Goal: Communication & Community: Answer question/provide support

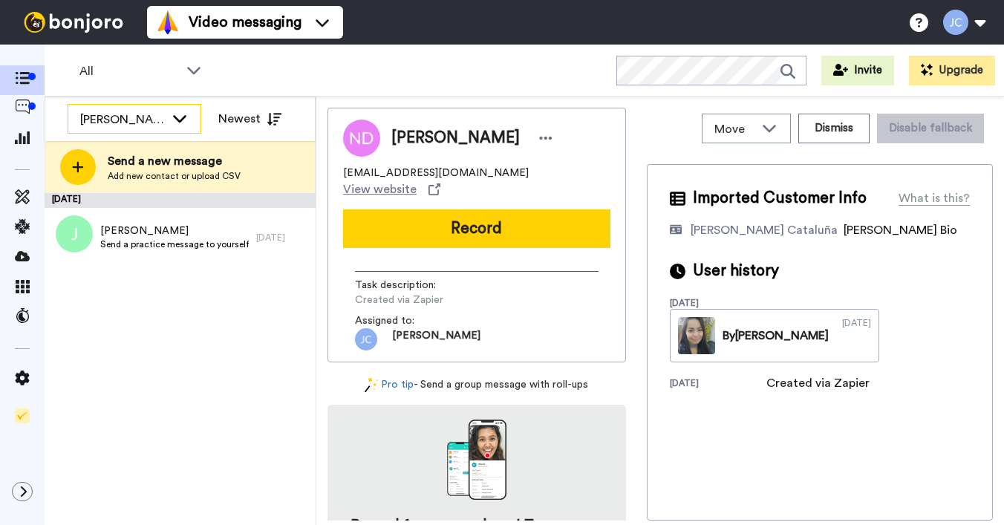
click at [157, 118] on div "[PERSON_NAME] Cataluña" at bounding box center [122, 120] width 85 height 18
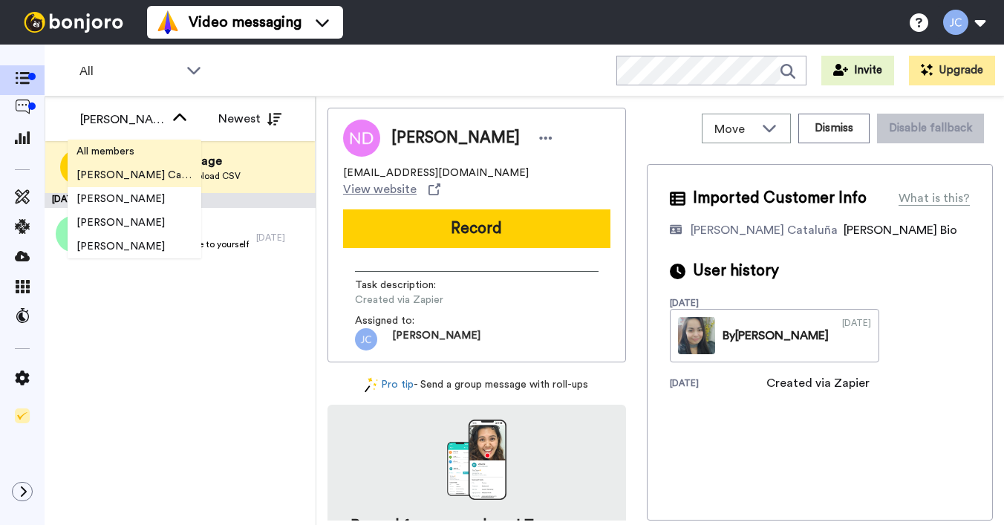
click at [153, 144] on li "All members" at bounding box center [135, 152] width 134 height 24
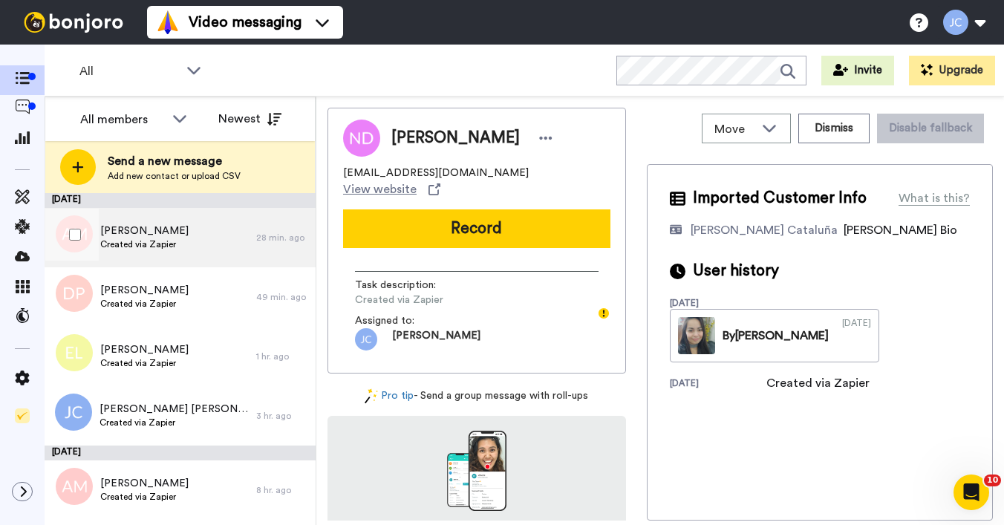
click at [153, 232] on span "[PERSON_NAME]" at bounding box center [144, 231] width 88 height 15
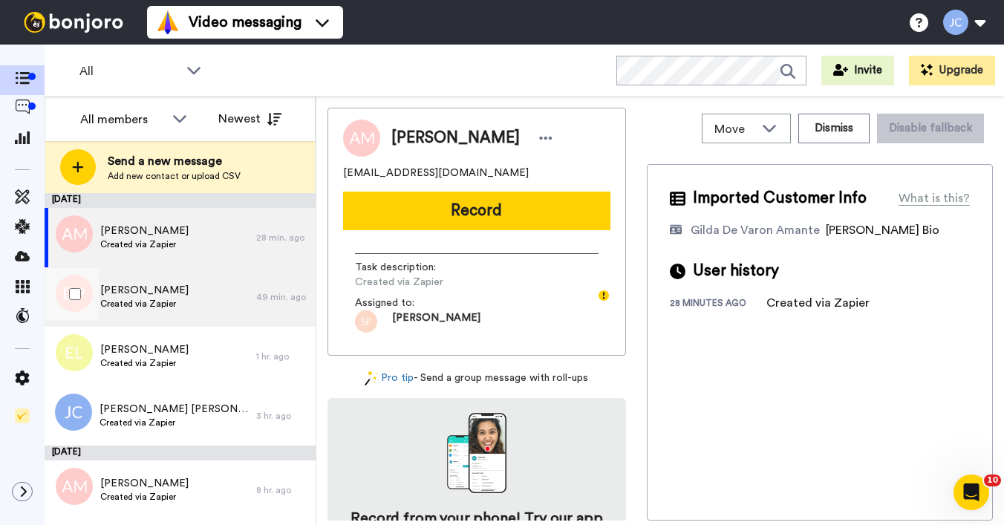
click at [142, 286] on span "[PERSON_NAME]" at bounding box center [144, 290] width 88 height 15
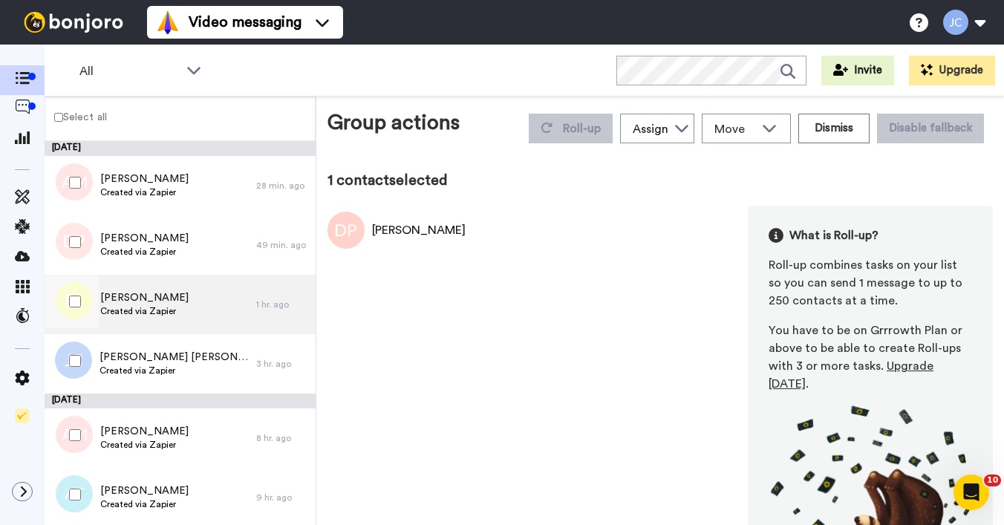
click at [140, 315] on span "Created via Zapier" at bounding box center [144, 311] width 88 height 12
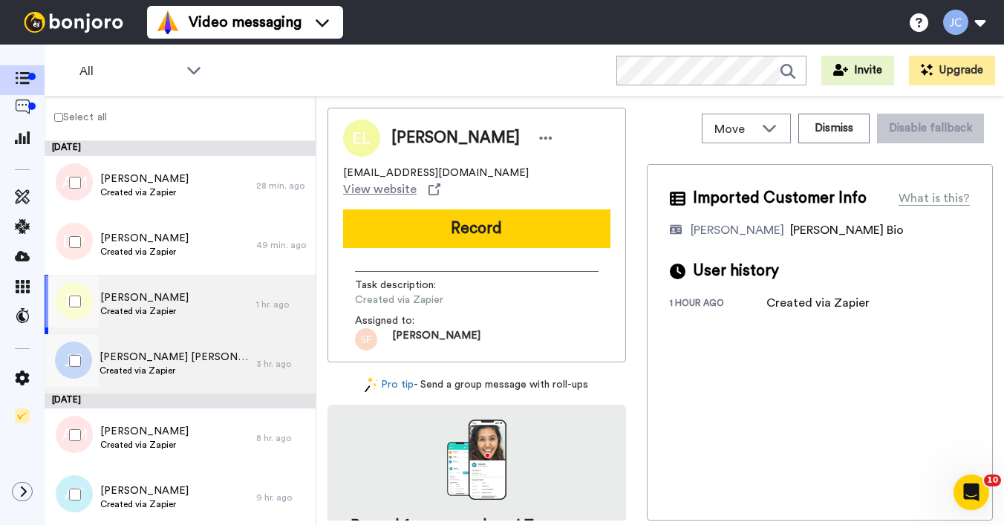
click at [137, 353] on span "Jo Christine" at bounding box center [174, 357] width 149 height 15
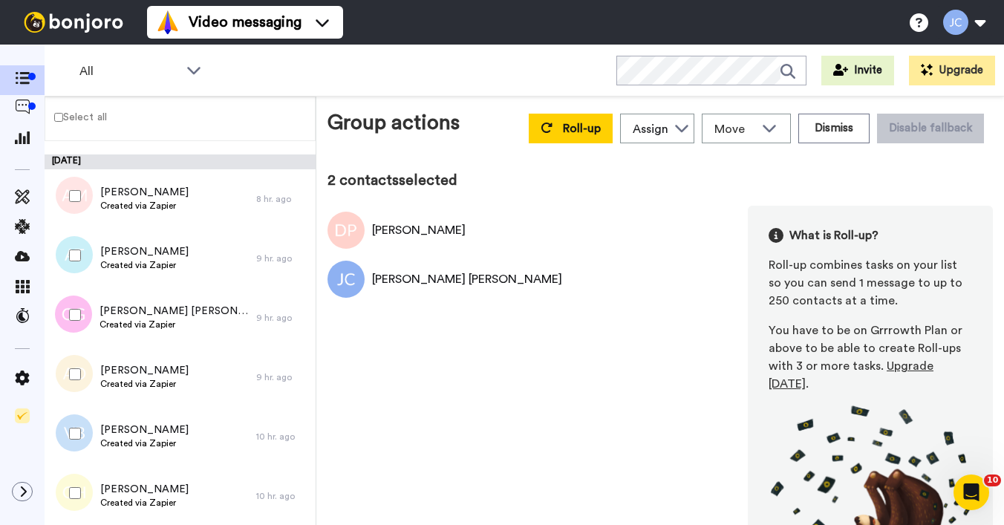
scroll to position [238, 0]
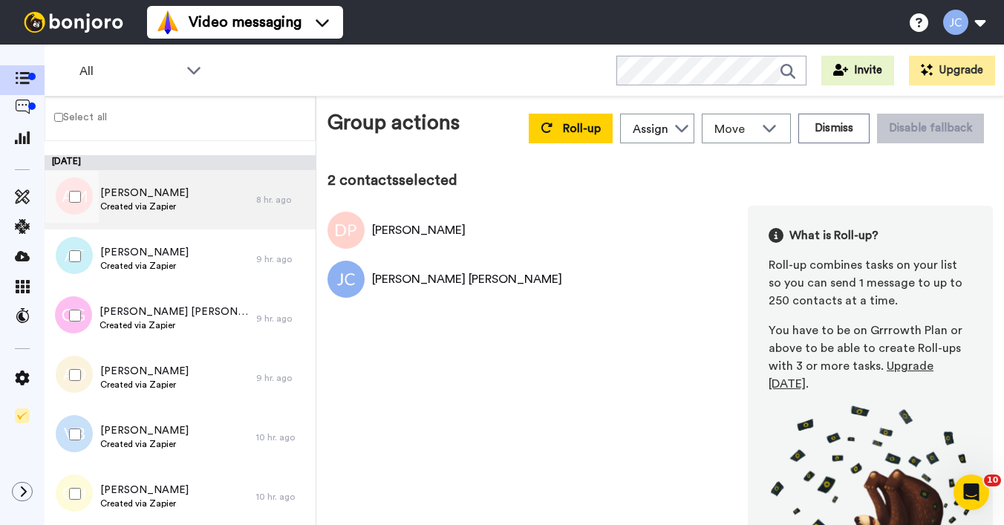
click at [143, 186] on span "Anna Mulraine" at bounding box center [144, 193] width 88 height 15
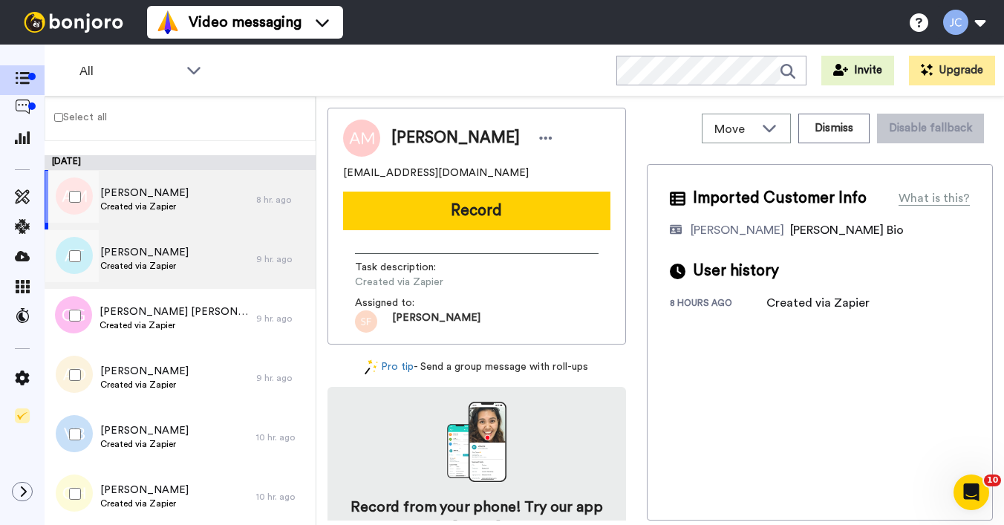
click at [140, 244] on div "ANDREA TENCZA Created via Zapier" at bounding box center [151, 258] width 212 height 59
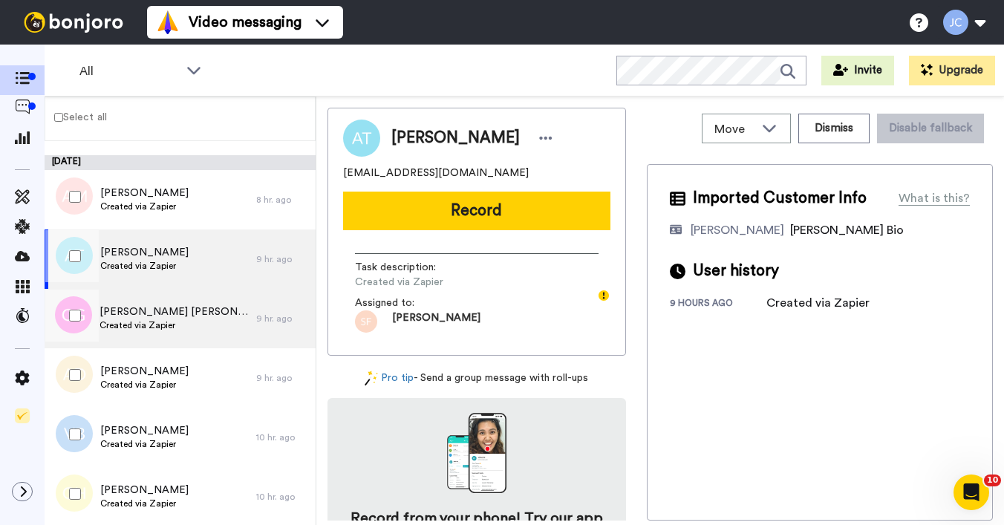
click at [133, 312] on span "Gosdin Gosdin" at bounding box center [174, 312] width 149 height 15
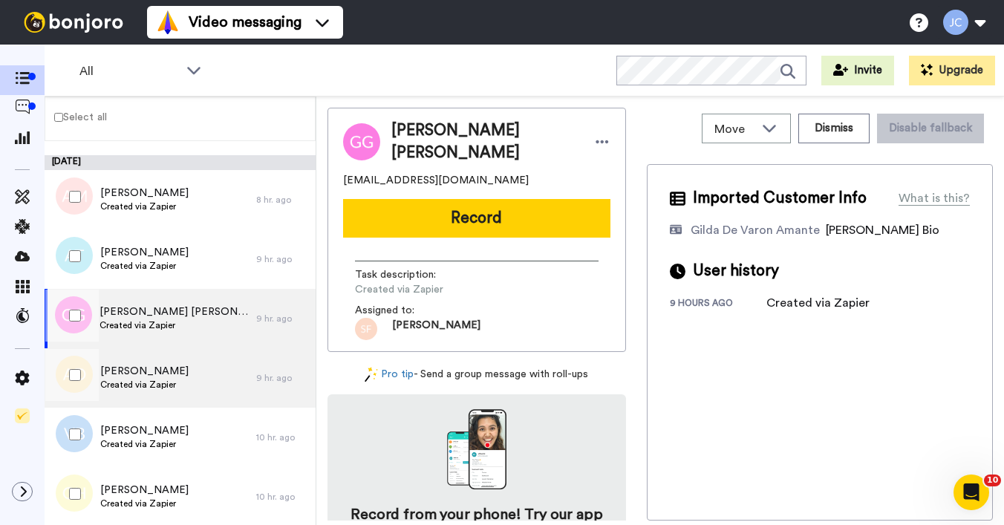
click at [132, 379] on span "Created via Zapier" at bounding box center [144, 385] width 88 height 12
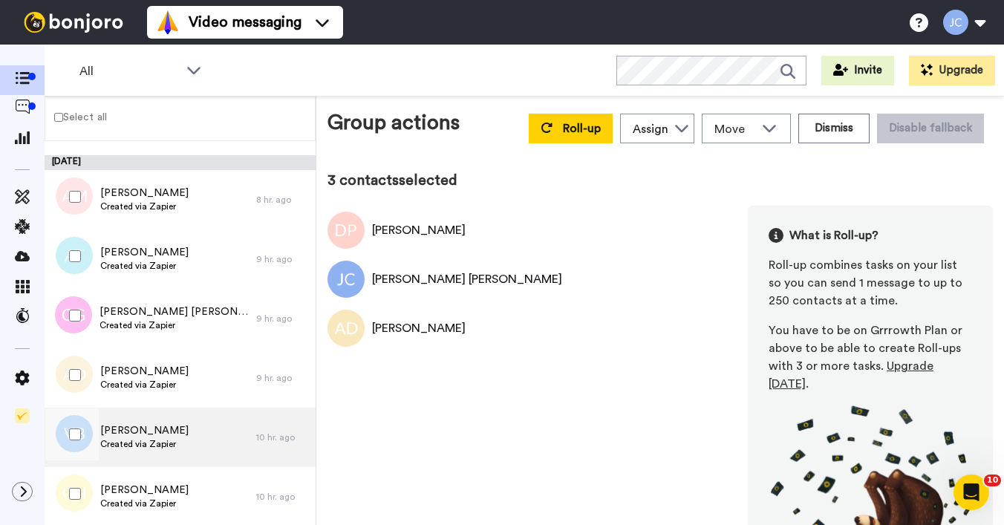
click at [123, 432] on span "Valentina Bosevska" at bounding box center [144, 430] width 88 height 15
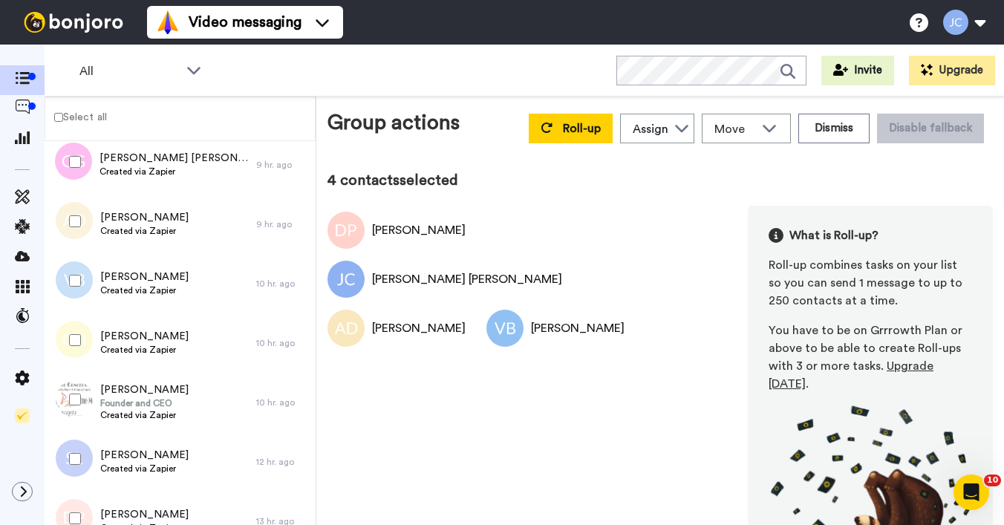
scroll to position [400, 0]
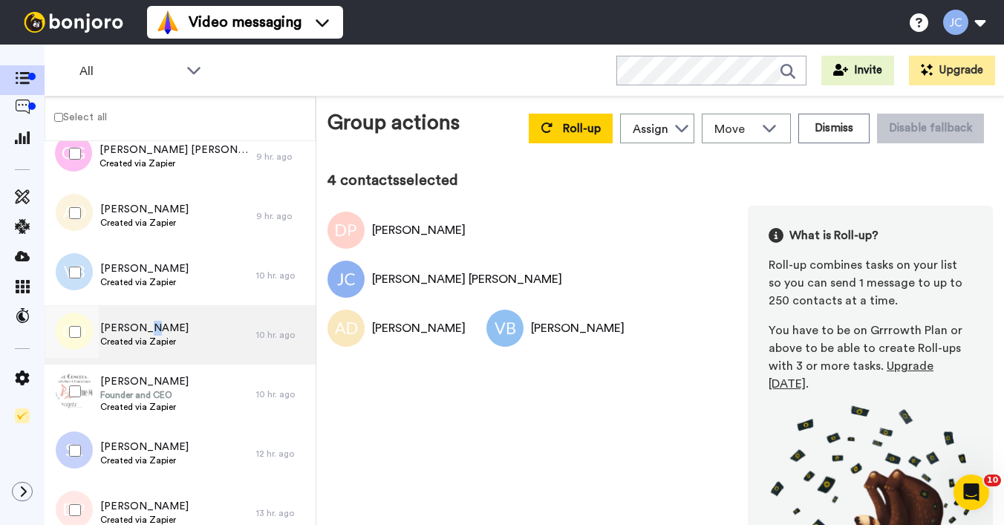
click at [143, 327] on span "[PERSON_NAME]" at bounding box center [144, 328] width 88 height 15
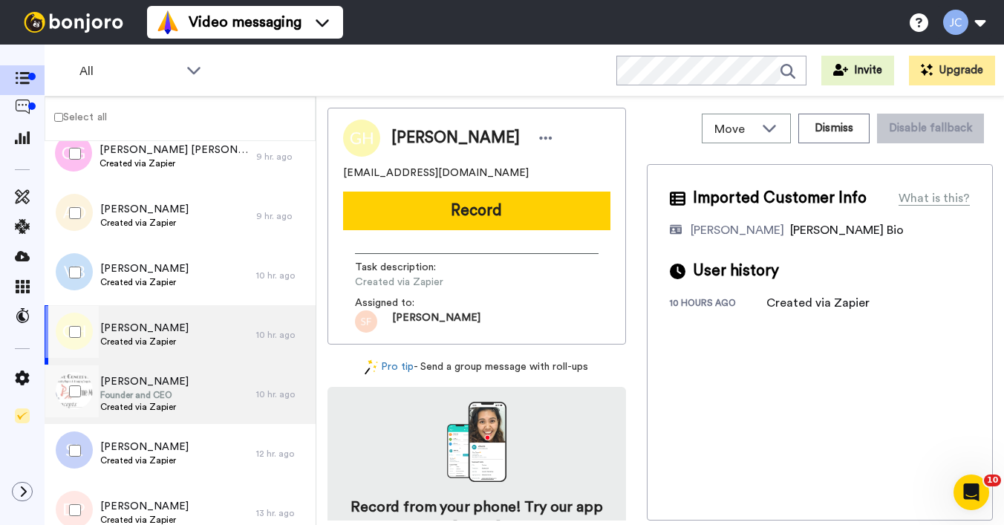
click at [146, 392] on span "Founder and CEO" at bounding box center [144, 395] width 88 height 12
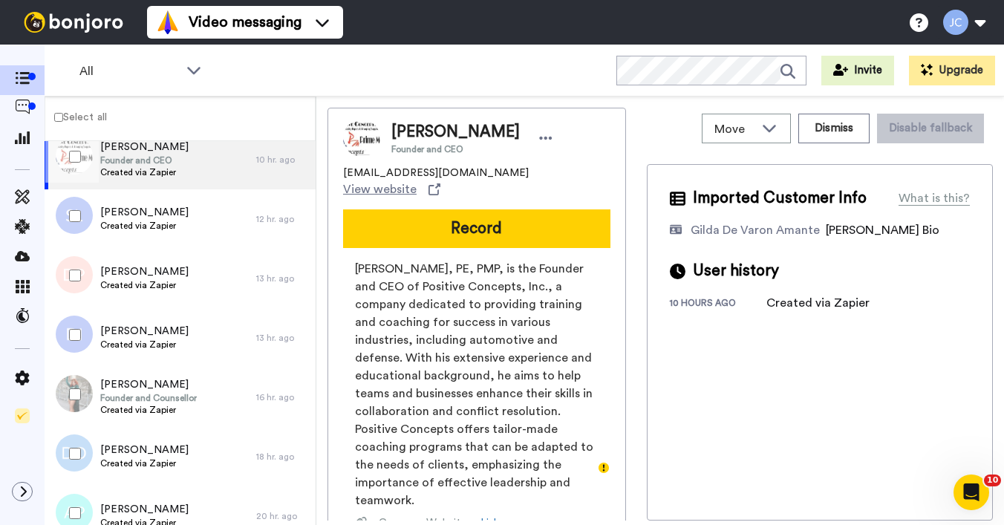
scroll to position [651, 0]
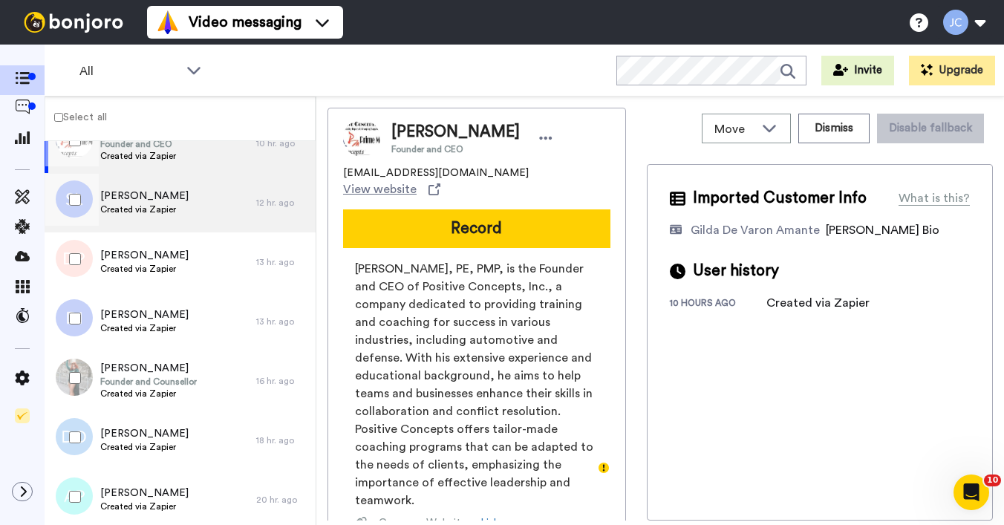
click at [161, 203] on span "[PERSON_NAME]" at bounding box center [144, 196] width 88 height 15
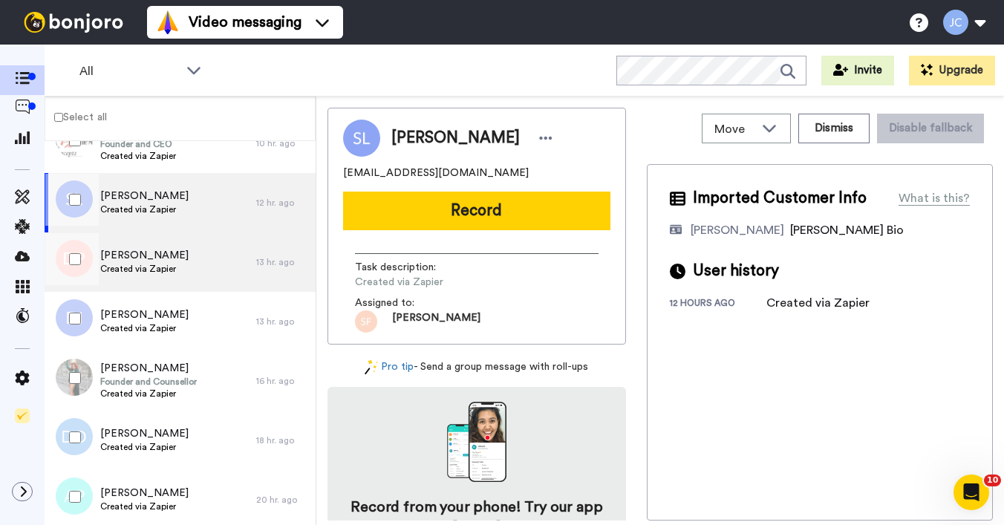
click at [152, 258] on span "[PERSON_NAME]" at bounding box center [144, 255] width 88 height 15
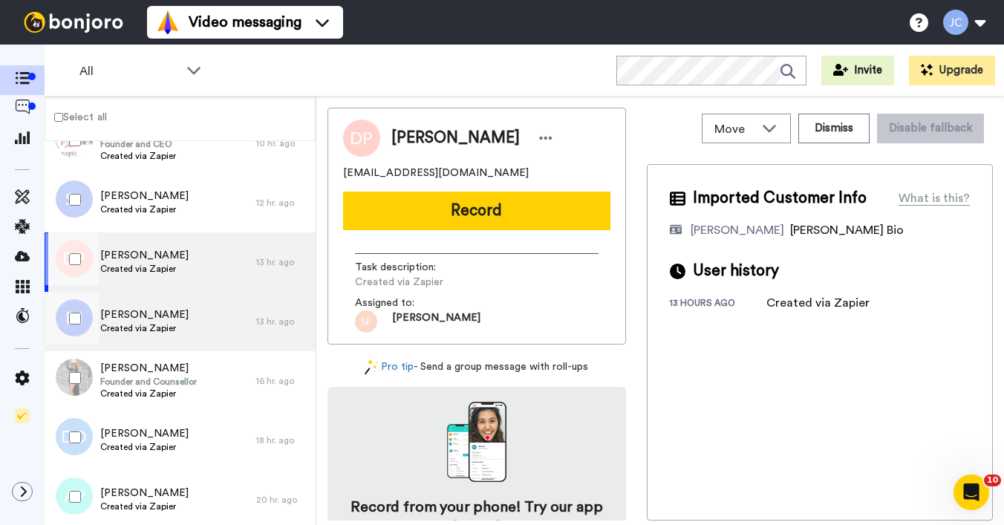
click at [147, 319] on span "[PERSON_NAME]" at bounding box center [144, 314] width 88 height 15
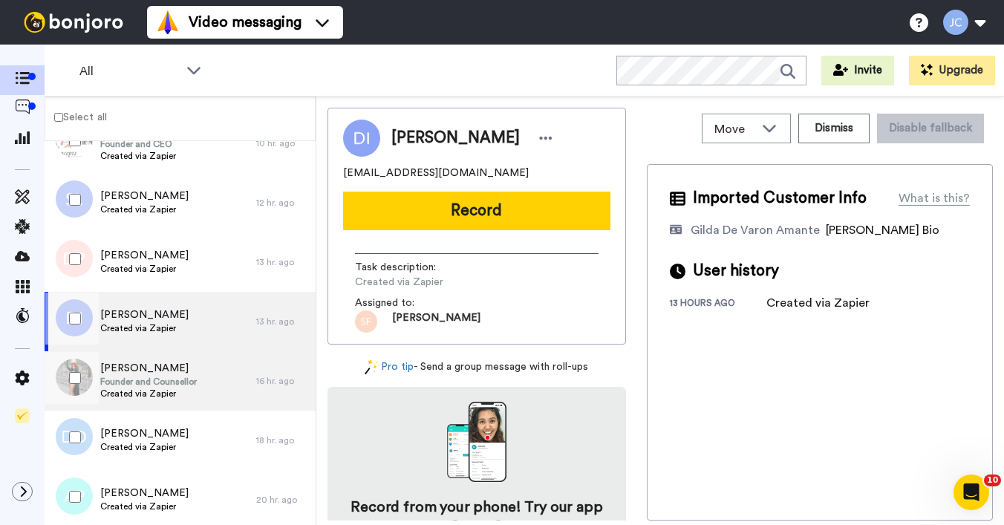
click at [154, 373] on span "[PERSON_NAME]" at bounding box center [148, 368] width 97 height 15
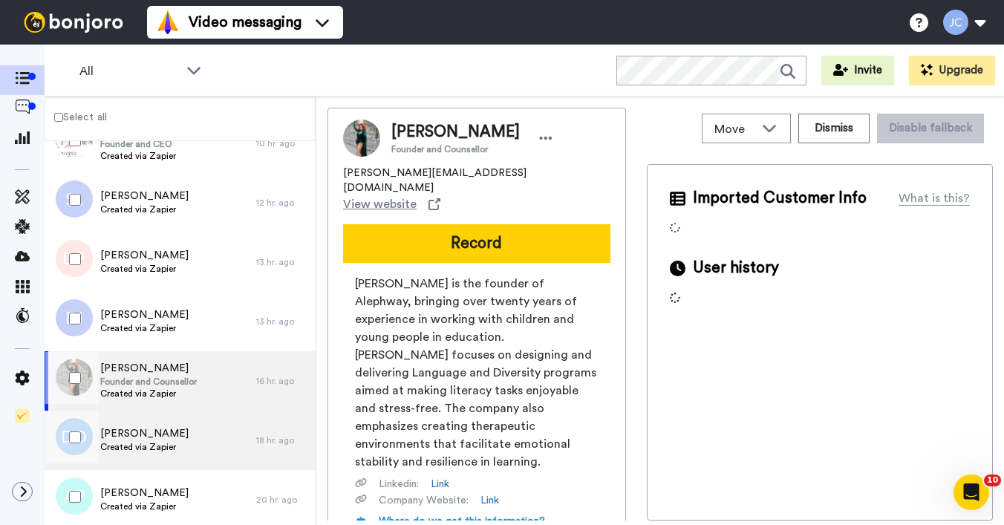
click at [154, 432] on span "[PERSON_NAME]" at bounding box center [144, 433] width 88 height 15
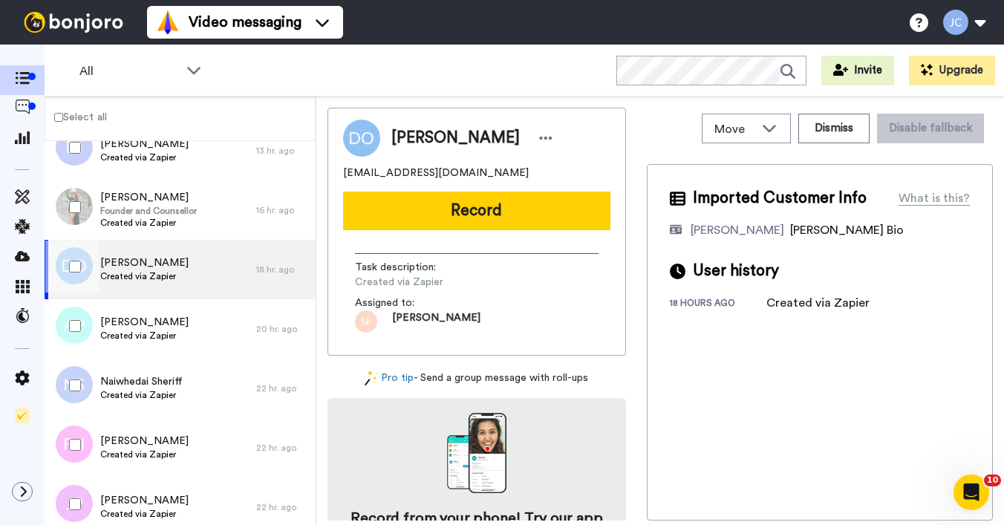
scroll to position [831, 0]
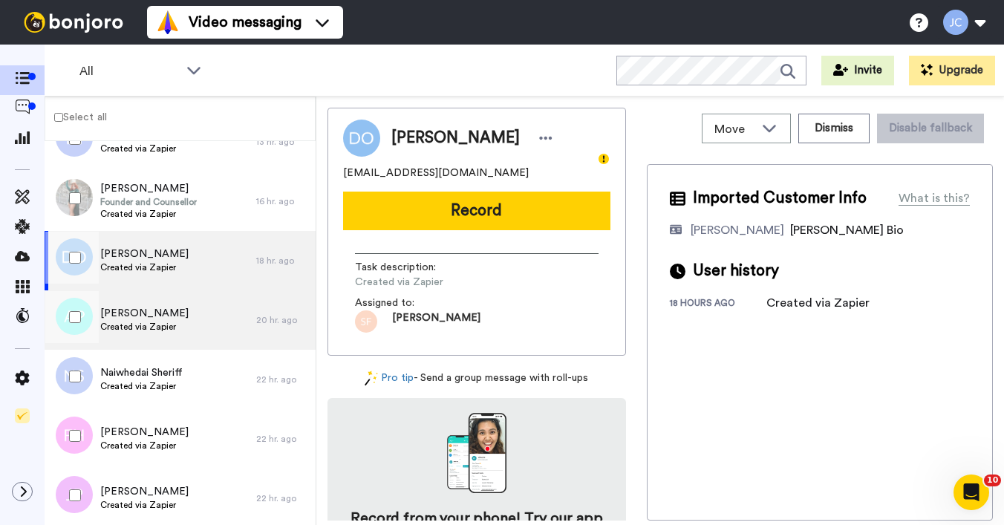
click at [158, 325] on span "Created via Zapier" at bounding box center [144, 327] width 88 height 12
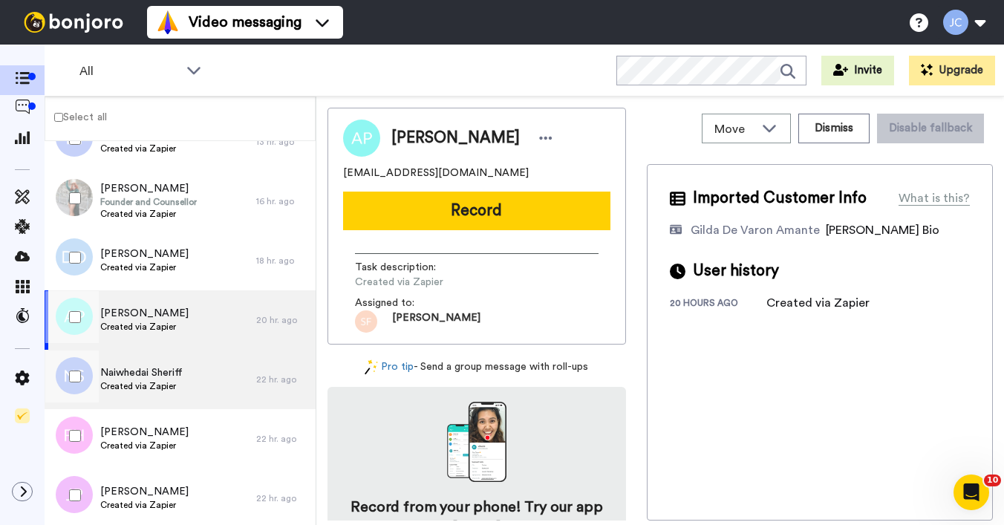
click at [140, 382] on span "Created via Zapier" at bounding box center [141, 386] width 82 height 12
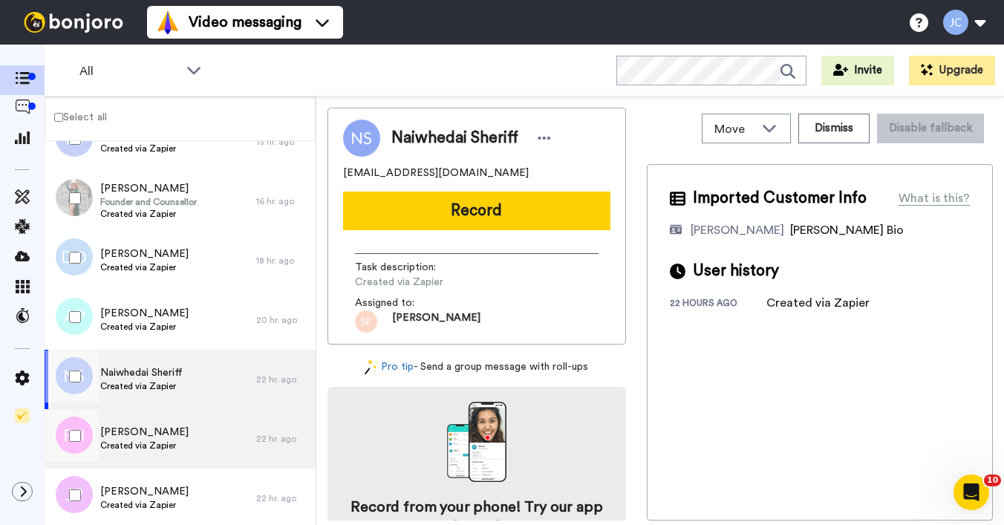
click at [129, 443] on span "Created via Zapier" at bounding box center [144, 446] width 88 height 12
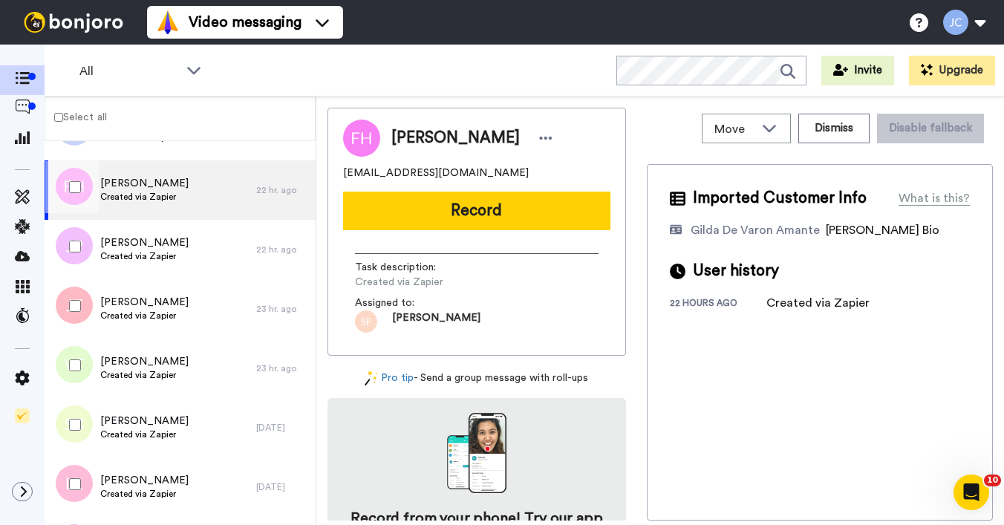
scroll to position [1088, 0]
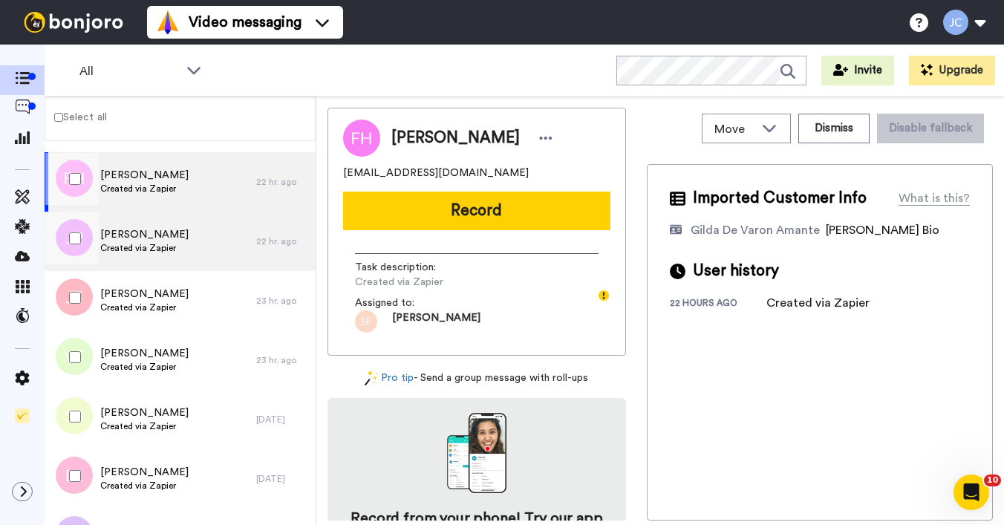
click at [155, 255] on div "Jake Payne Created via Zapier" at bounding box center [151, 241] width 212 height 59
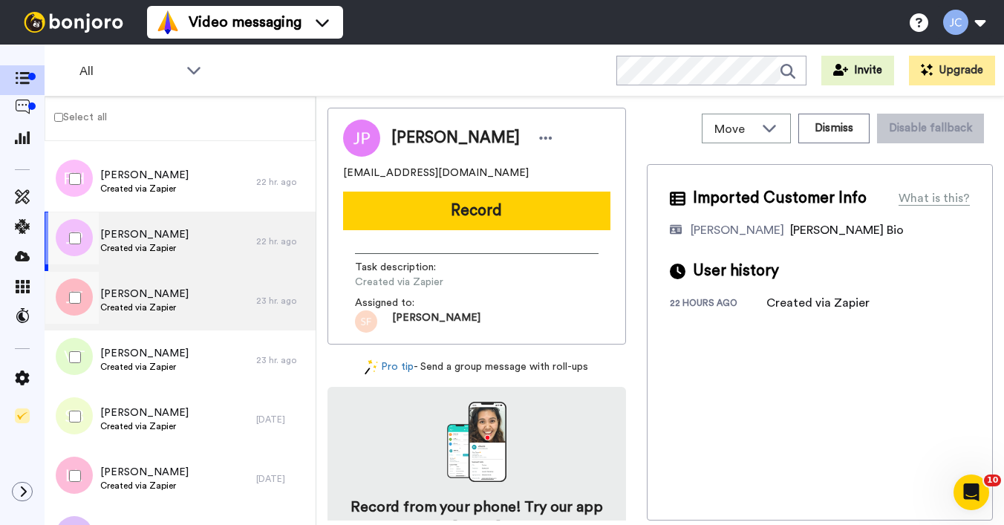
click at [152, 296] on span "[PERSON_NAME]" at bounding box center [144, 294] width 88 height 15
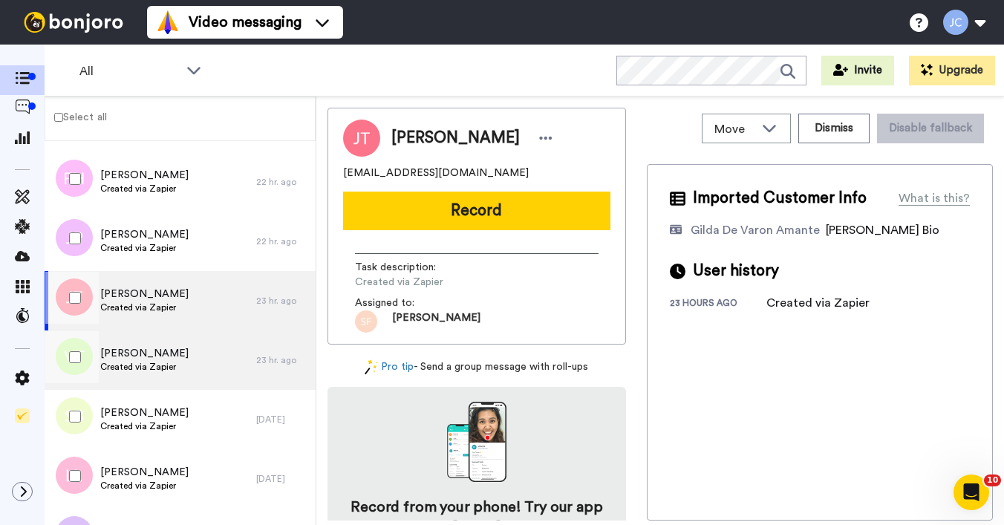
click at [150, 347] on span "[PERSON_NAME]" at bounding box center [144, 353] width 88 height 15
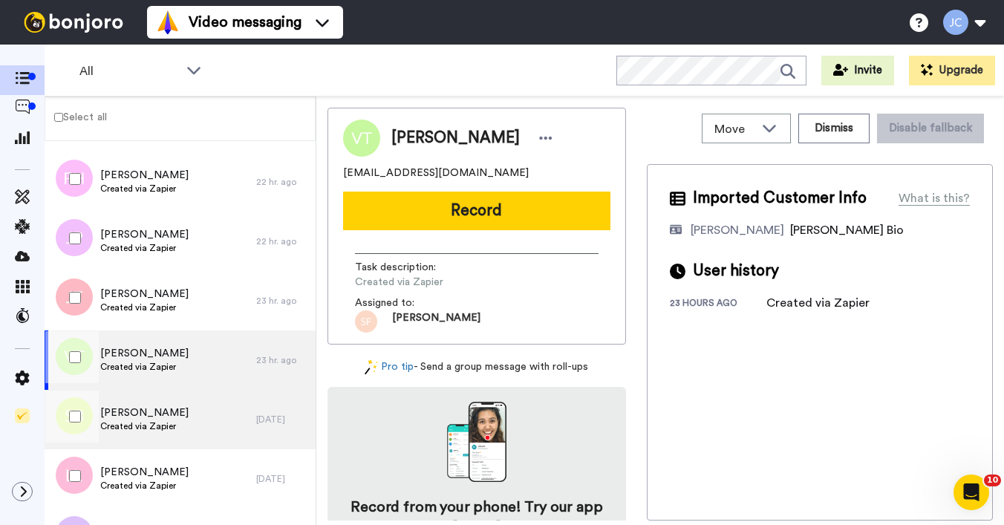
click at [138, 428] on span "Created via Zapier" at bounding box center [144, 426] width 88 height 12
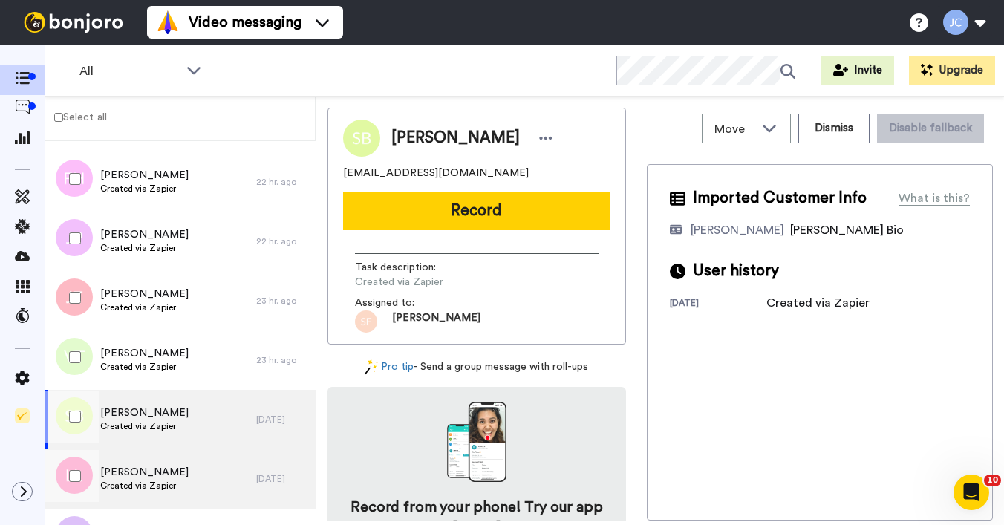
click at [133, 480] on span "Created via Zapier" at bounding box center [144, 486] width 88 height 12
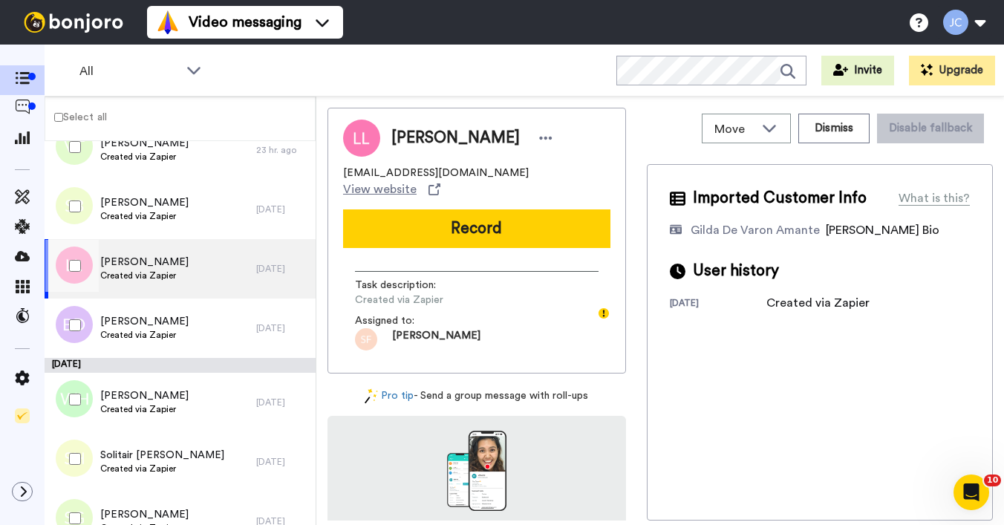
scroll to position [1300, 0]
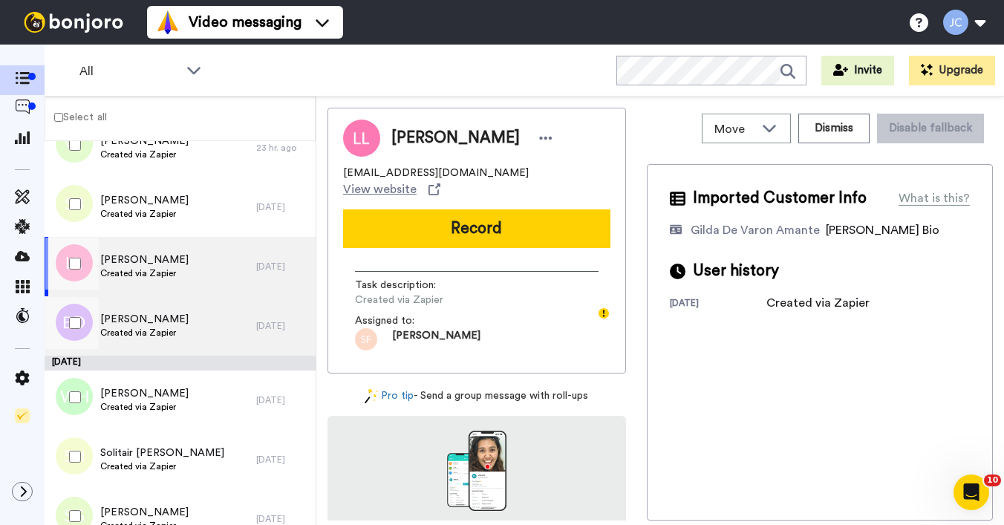
click at [163, 328] on span "Created via Zapier" at bounding box center [144, 333] width 88 height 12
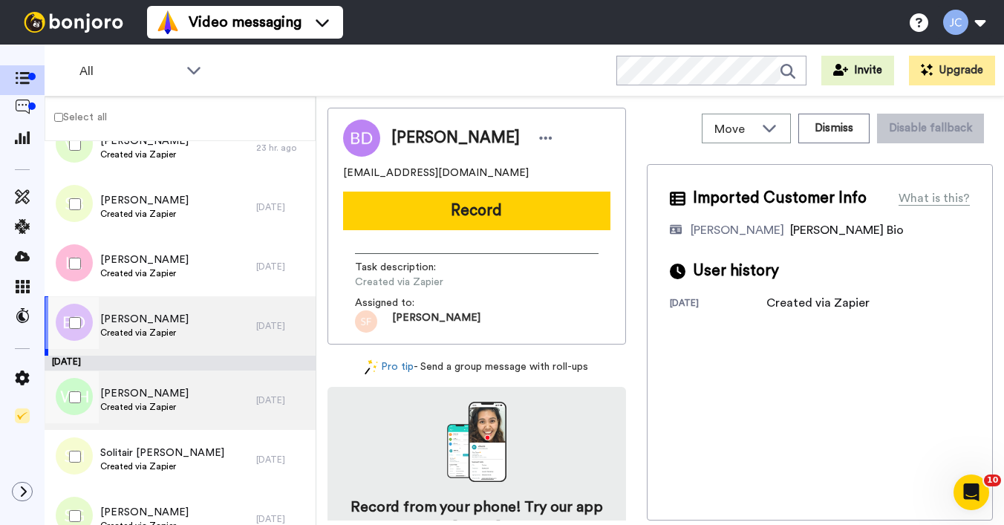
click at [152, 397] on span "[PERSON_NAME]" at bounding box center [144, 393] width 88 height 15
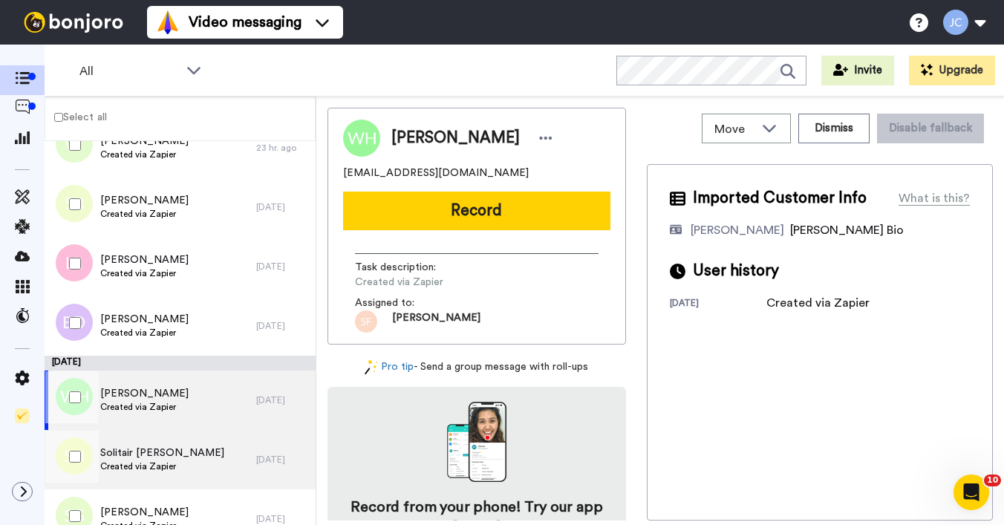
click at [144, 458] on span "Solitair [PERSON_NAME]" at bounding box center [162, 453] width 124 height 15
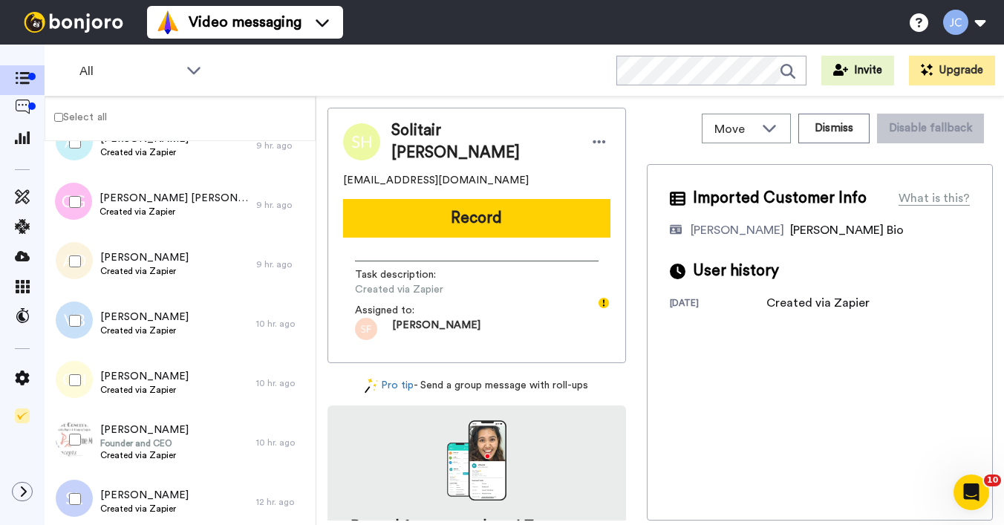
scroll to position [346, 0]
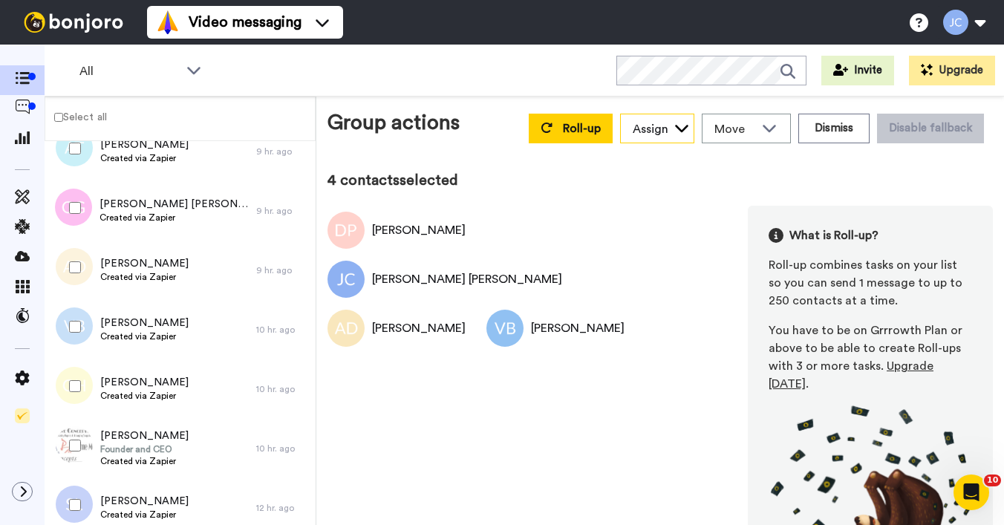
click at [660, 124] on div "Assign" at bounding box center [651, 129] width 36 height 18
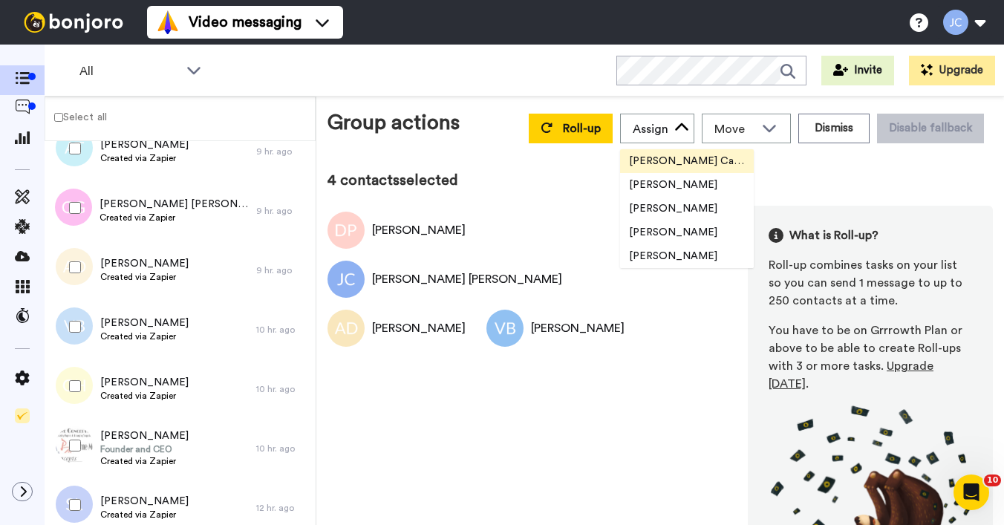
click at [652, 166] on span "[PERSON_NAME] Cataluña" at bounding box center [687, 161] width 134 height 15
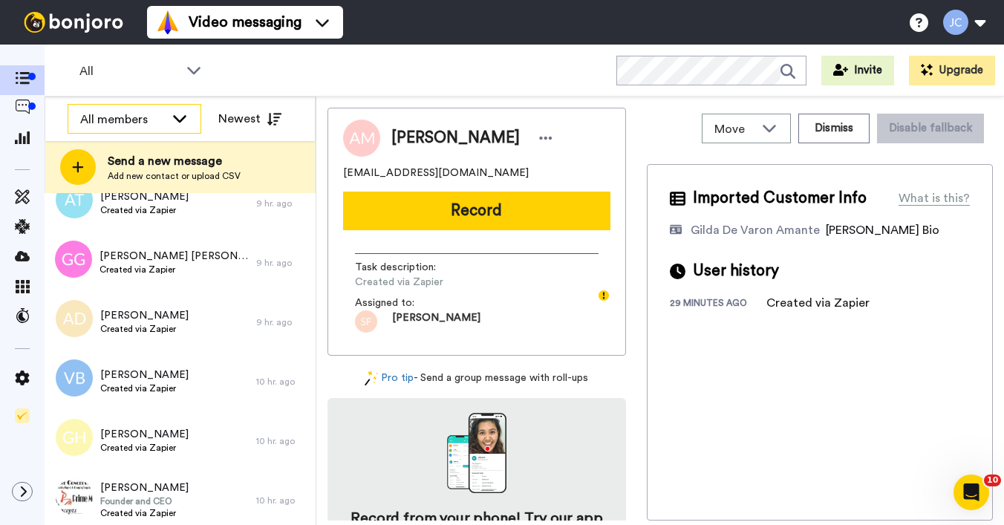
click at [174, 111] on icon at bounding box center [180, 118] width 18 height 15
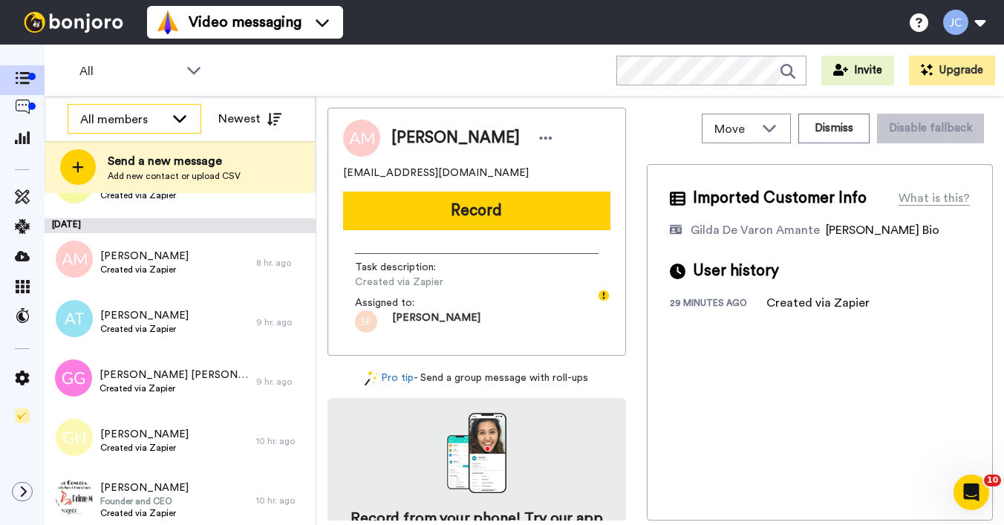
click at [147, 117] on div "All members" at bounding box center [122, 120] width 85 height 18
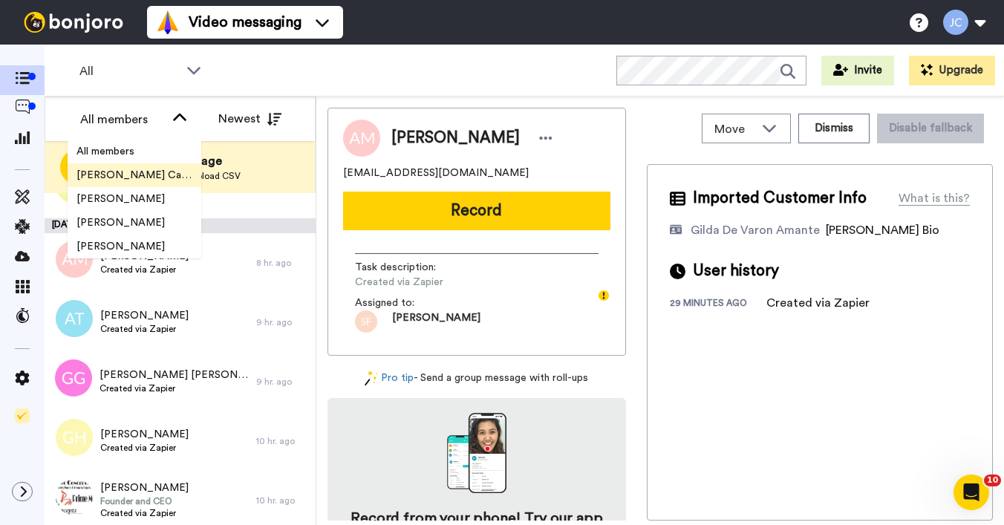
click at [127, 174] on span "[PERSON_NAME] Cataluña" at bounding box center [135, 175] width 134 height 15
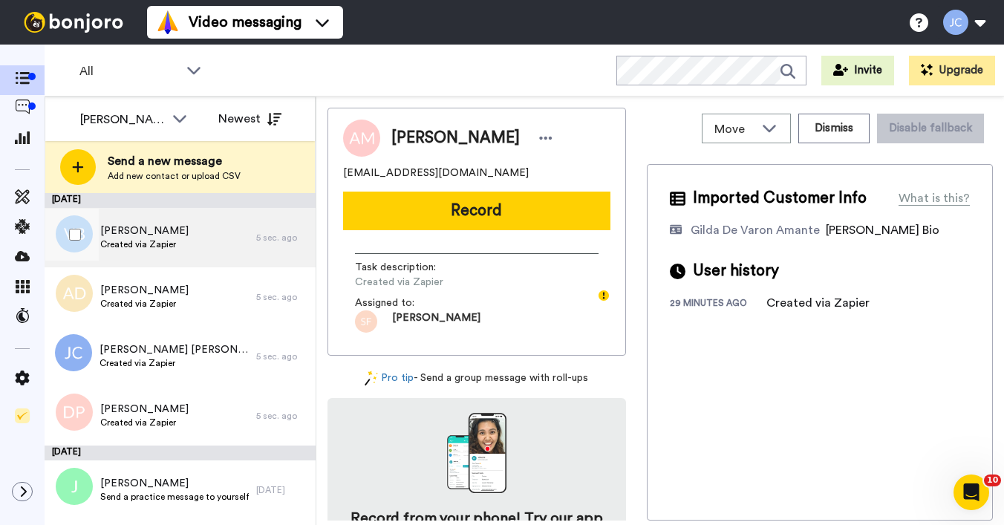
click at [164, 246] on span "Created via Zapier" at bounding box center [144, 244] width 88 height 12
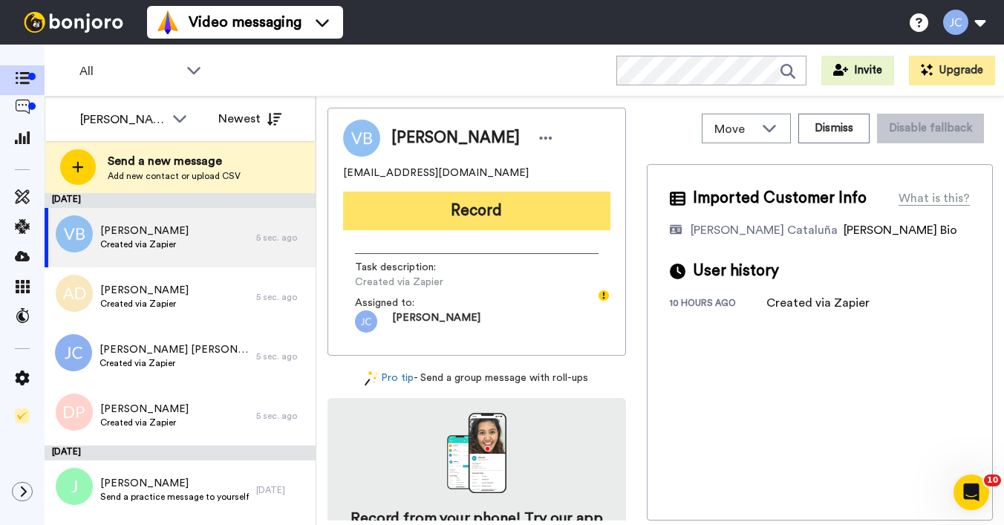
click at [459, 205] on button "Record" at bounding box center [476, 211] width 267 height 39
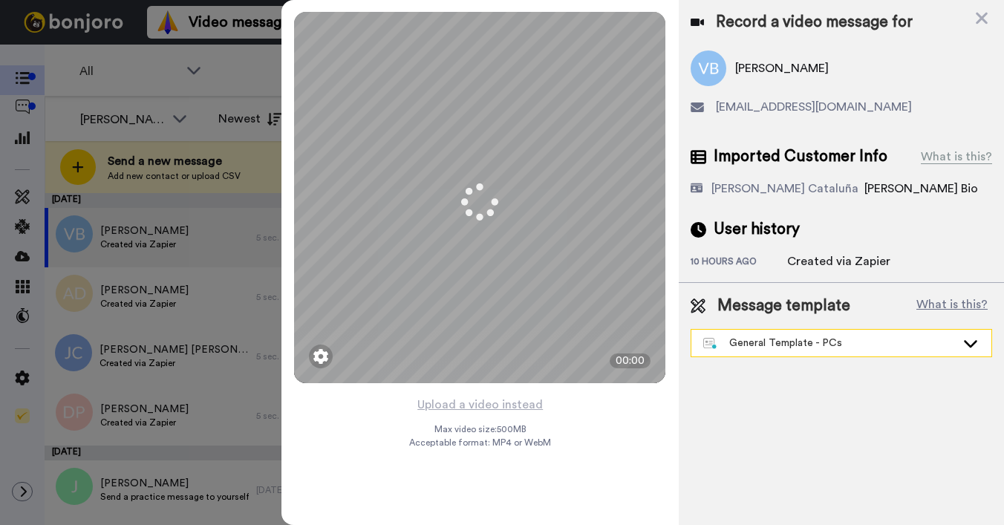
click at [830, 344] on div "General Template - PCs" at bounding box center [829, 343] width 253 height 15
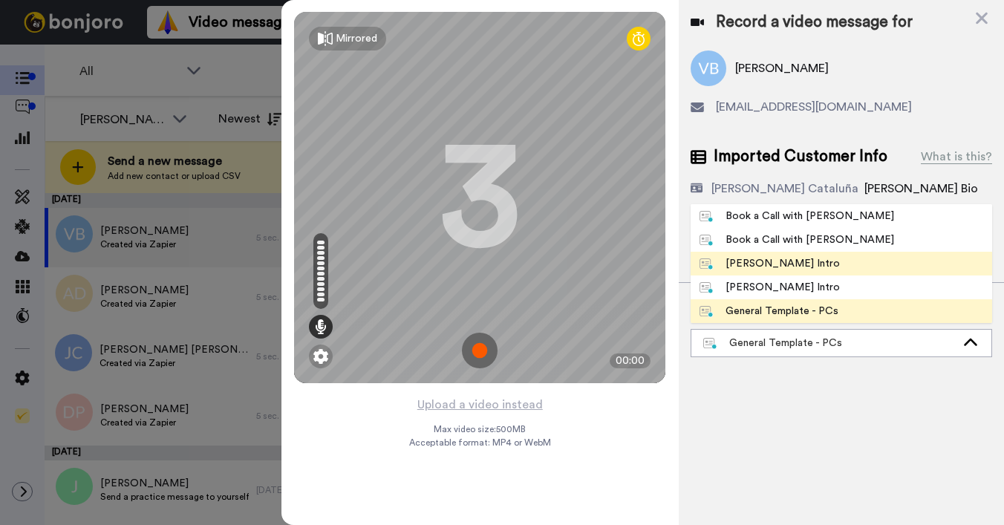
click at [818, 264] on div "Josephine Bonjoro Intro" at bounding box center [770, 263] width 140 height 15
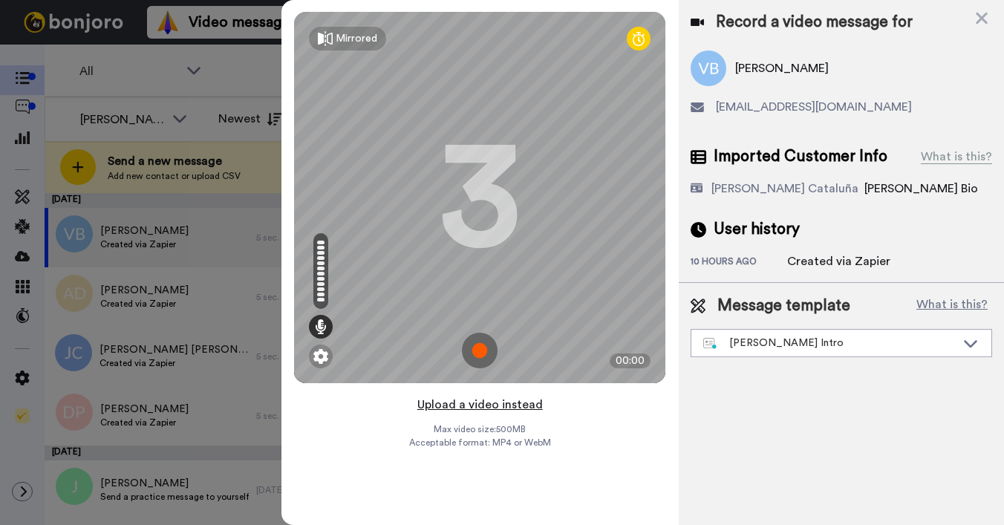
click at [460, 408] on button "Upload a video instead" at bounding box center [480, 404] width 134 height 19
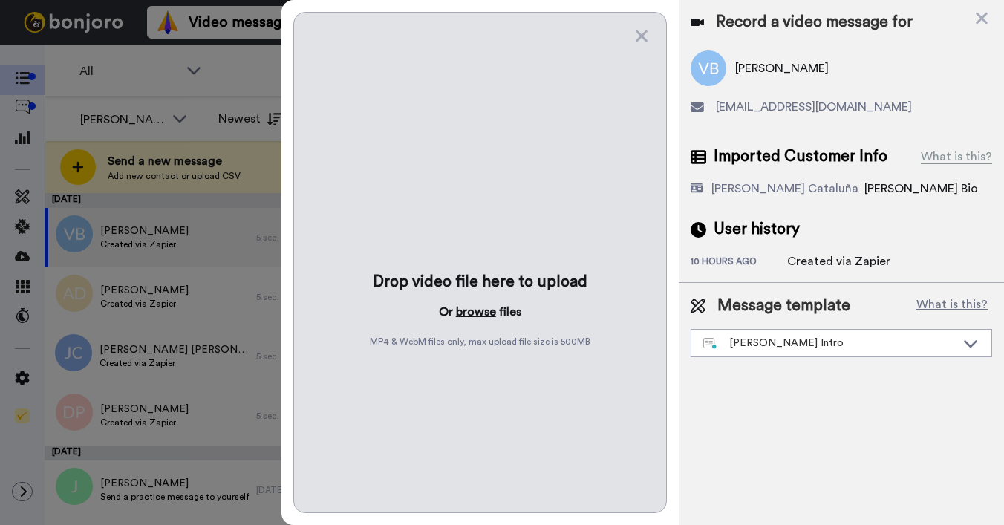
click at [473, 311] on button "browse" at bounding box center [476, 312] width 40 height 18
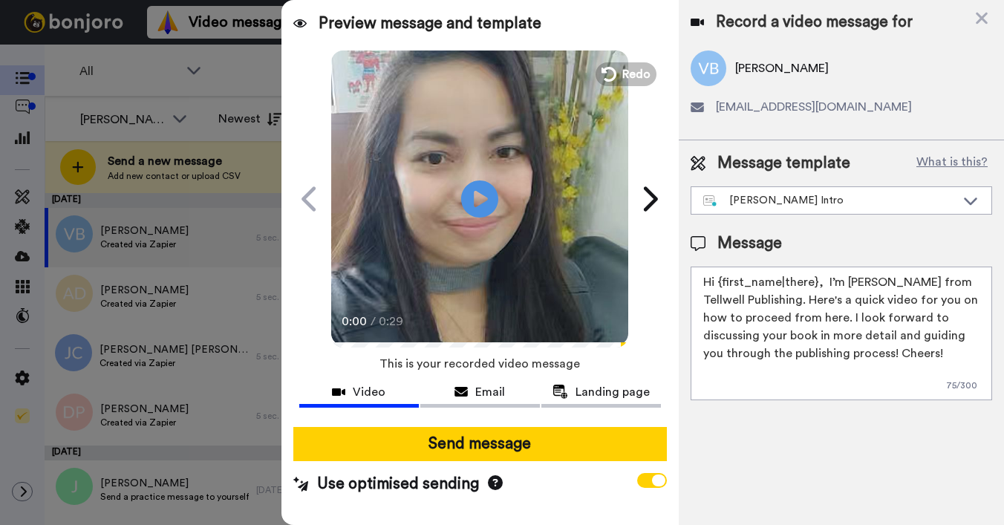
drag, startPoint x: 720, startPoint y: 284, endPoint x: 814, endPoint y: 282, distance: 94.3
click at [814, 282] on textarea "Hi {first_name|there}, I’m Joe from Tellwell Publishing. Here's a quick video f…" at bounding box center [842, 334] width 302 height 134
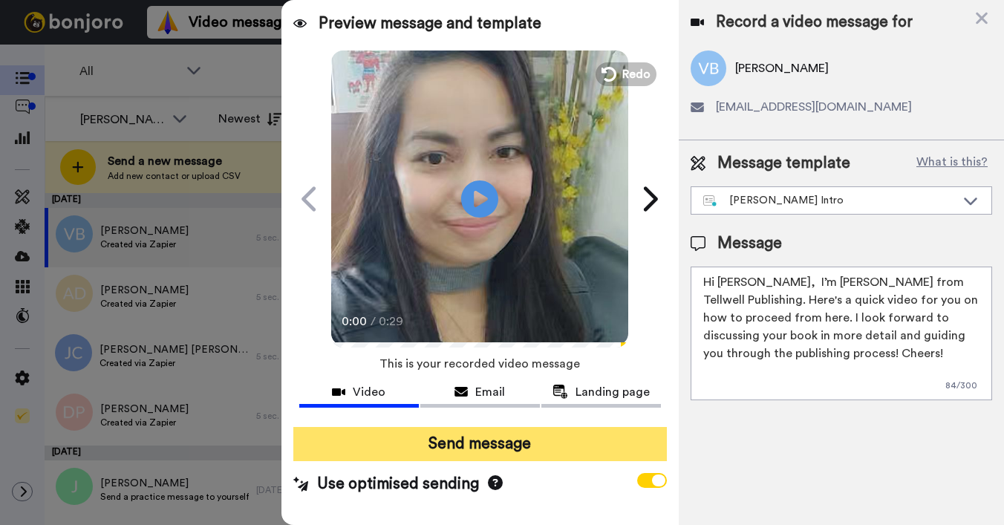
type textarea "Hi Valentina, I’m Joe from Tellwell Publishing. Here's a quick video for you on…"
click at [509, 438] on button "Send message" at bounding box center [480, 444] width 374 height 34
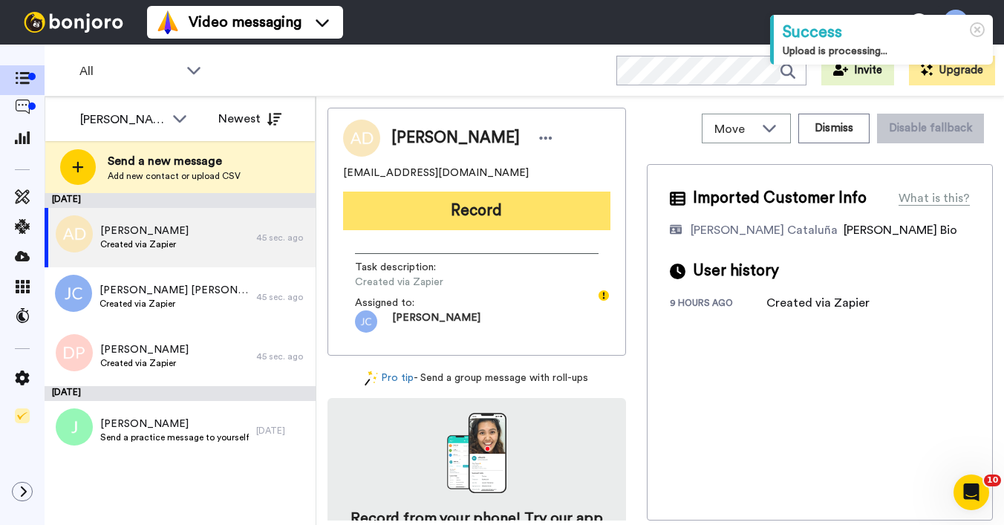
click at [446, 218] on button "Record" at bounding box center [476, 211] width 267 height 39
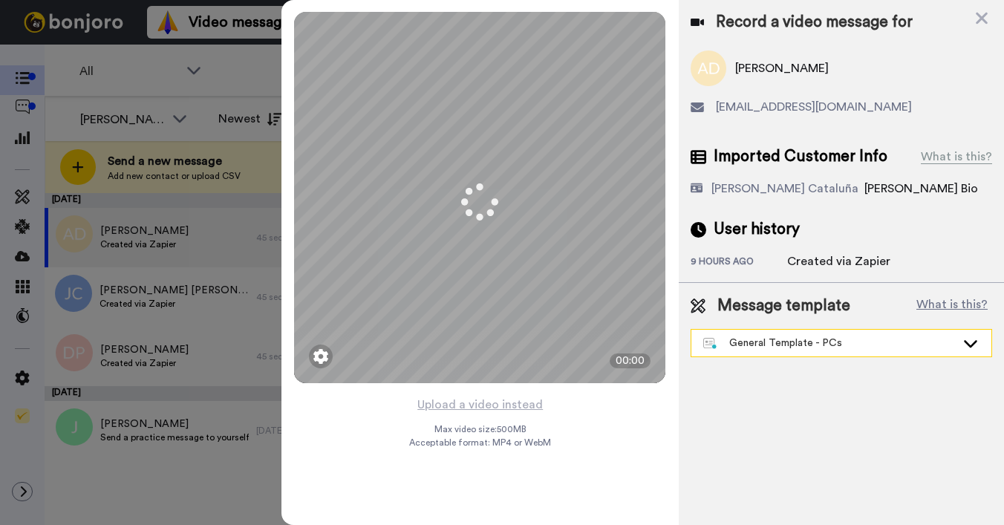
click at [792, 344] on div "General Template - PCs" at bounding box center [829, 343] width 253 height 15
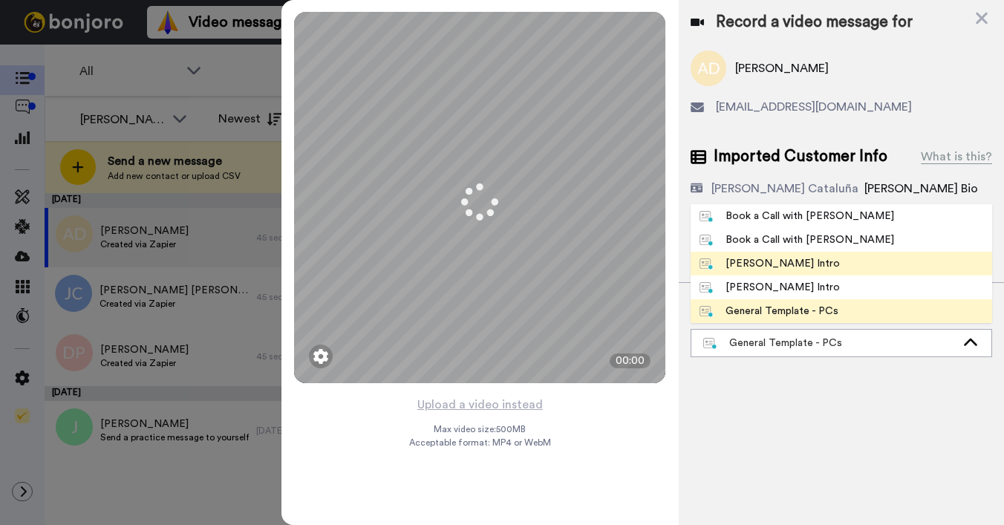
click at [791, 264] on div "[PERSON_NAME] Intro" at bounding box center [770, 263] width 140 height 15
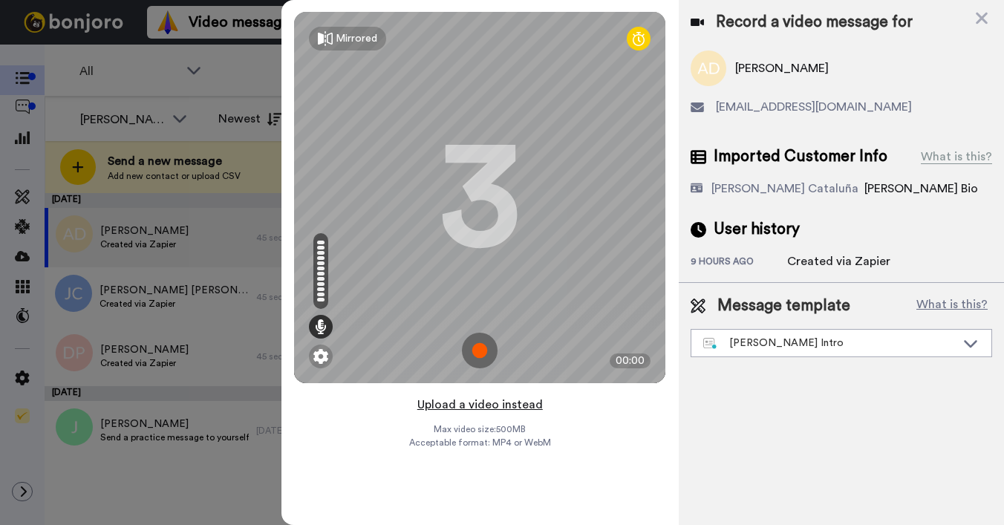
click at [440, 413] on button "Upload a video instead" at bounding box center [480, 404] width 134 height 19
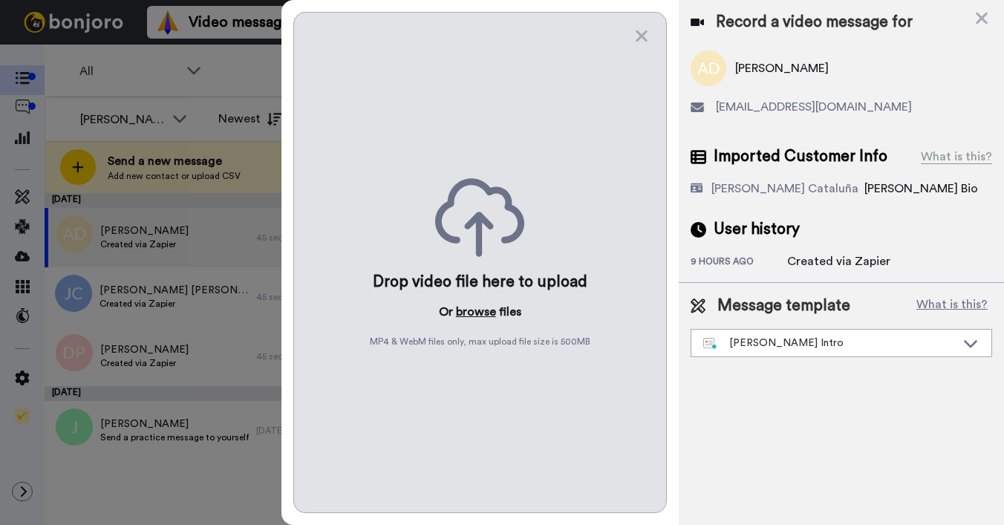
click at [470, 308] on button "browse" at bounding box center [476, 312] width 40 height 18
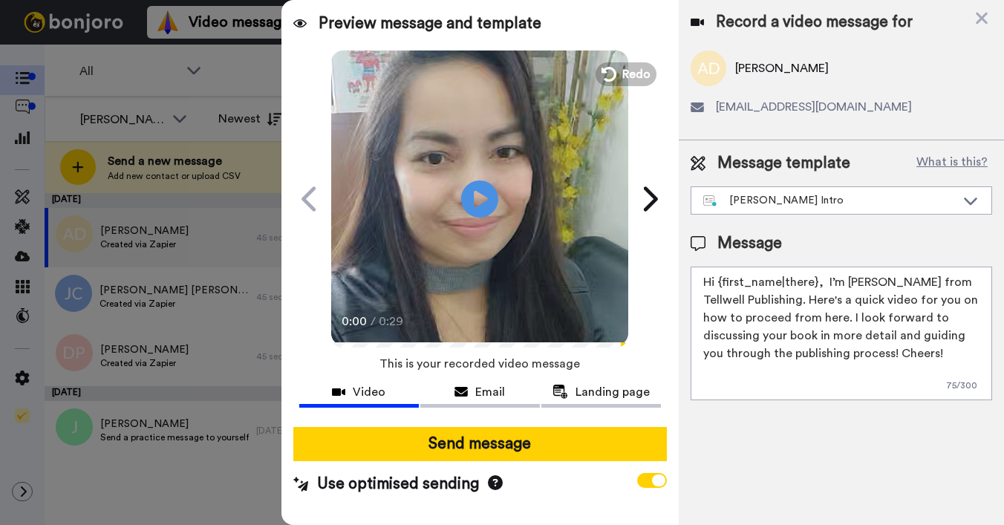
drag, startPoint x: 717, startPoint y: 284, endPoint x: 818, endPoint y: 282, distance: 101.0
click at [818, 283] on textarea "Hi {first_name|there}, I’m [PERSON_NAME] from Tellwell Publishing. Here's a qui…" at bounding box center [842, 334] width 302 height 134
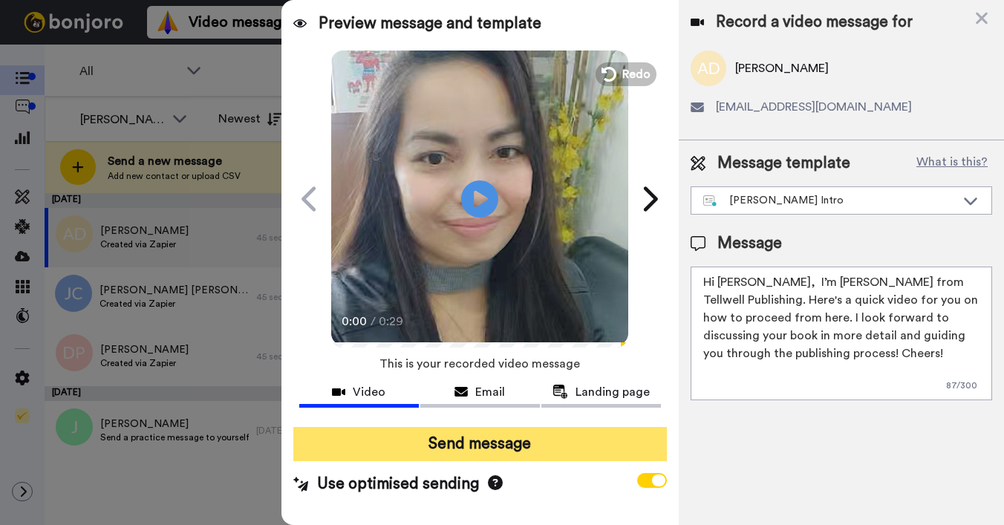
type textarea "Hi Alicia, I’m Joe from Tellwell Publishing. Here's a quick video for you on ho…"
click at [556, 434] on button "Send message" at bounding box center [480, 444] width 374 height 34
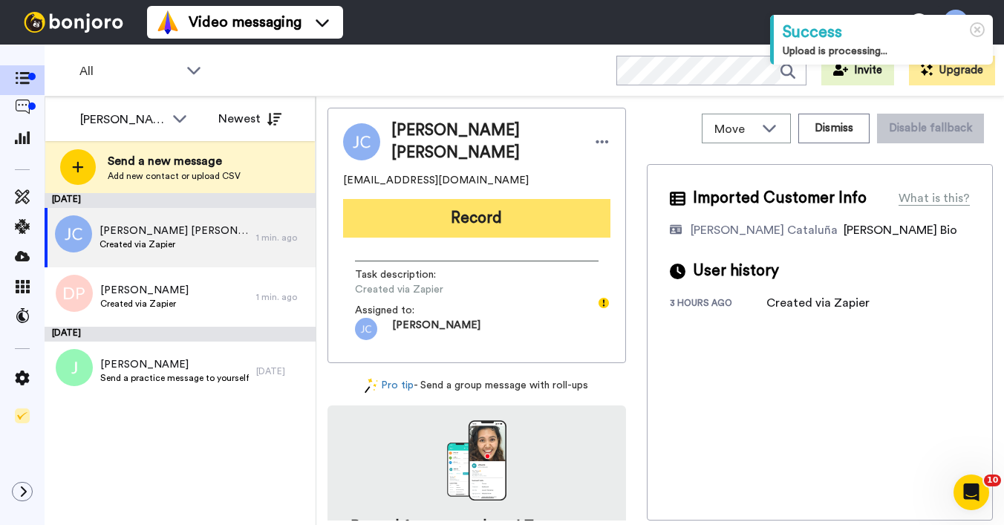
click at [477, 211] on button "Record" at bounding box center [476, 218] width 267 height 39
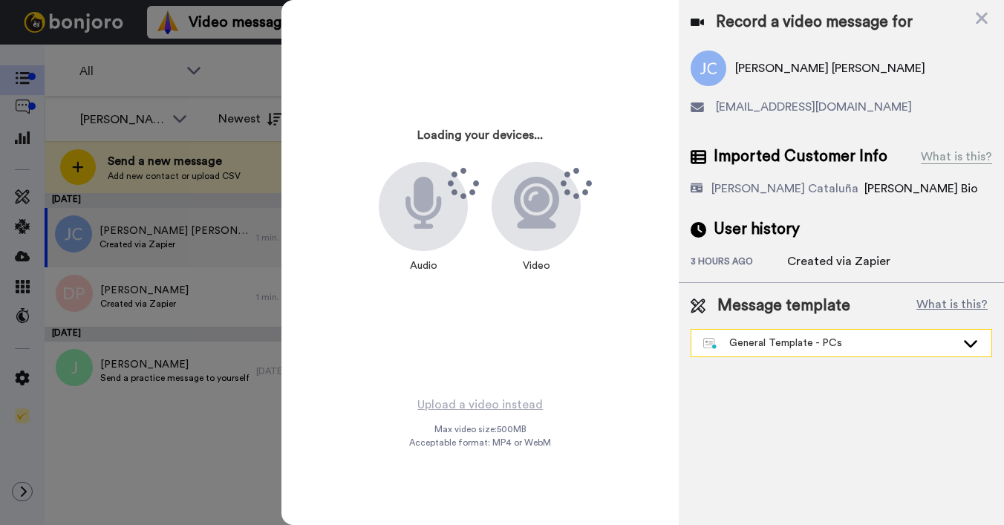
click at [787, 343] on div "General Template - PCs" at bounding box center [829, 343] width 253 height 15
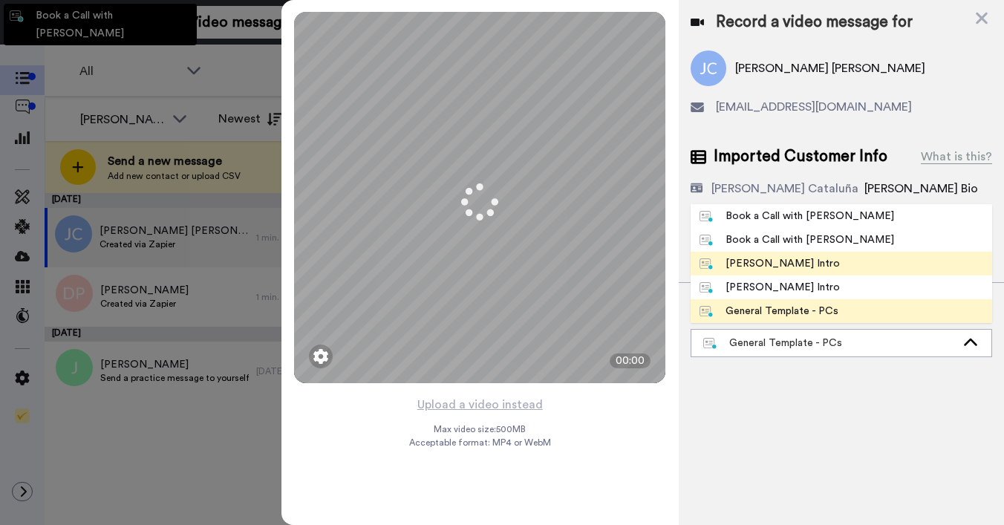
click at [781, 262] on div "[PERSON_NAME] Intro" at bounding box center [770, 263] width 140 height 15
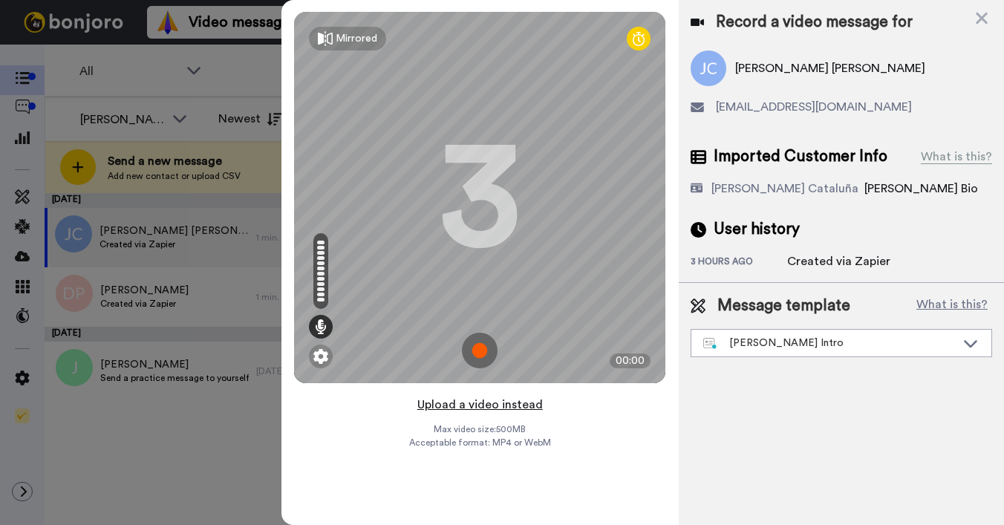
click at [458, 403] on button "Upload a video instead" at bounding box center [480, 404] width 134 height 19
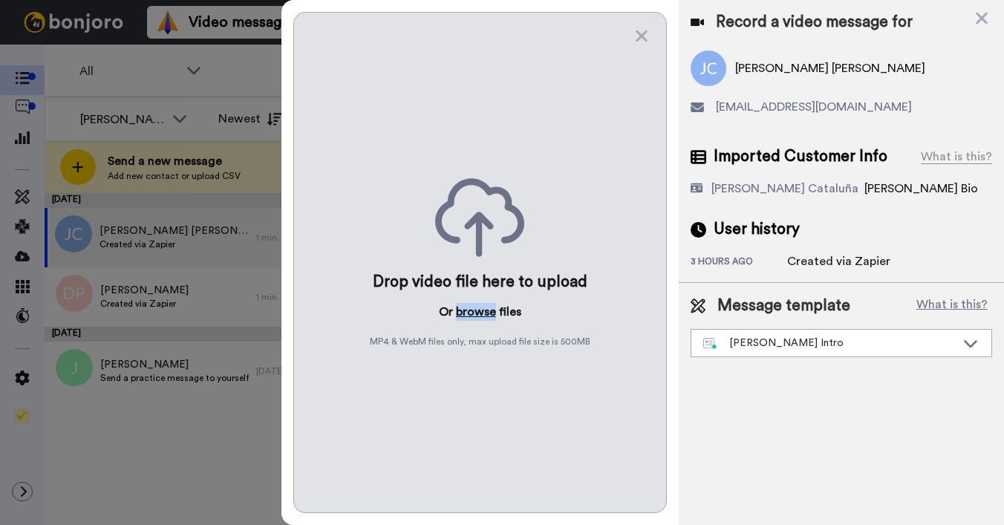
click at [467, 312] on button "browse" at bounding box center [476, 312] width 40 height 18
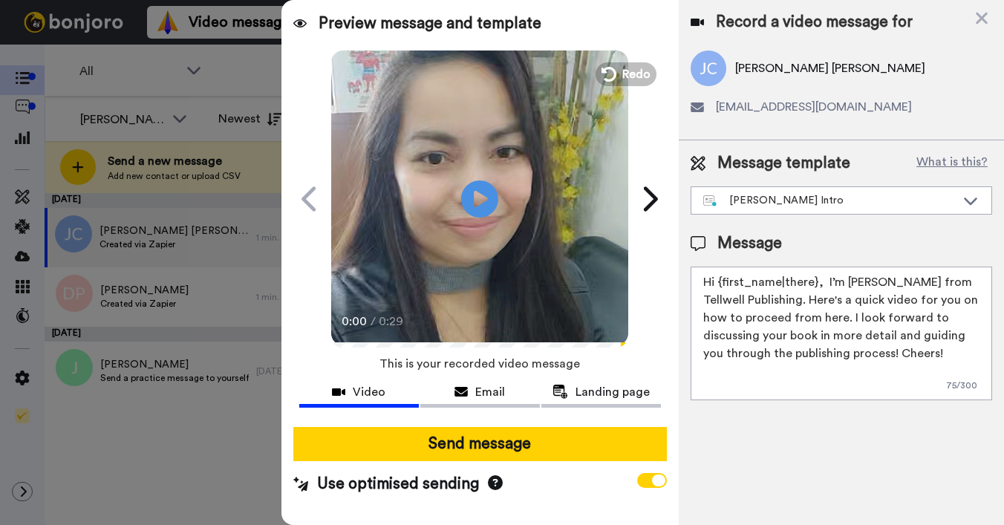
drag, startPoint x: 720, startPoint y: 281, endPoint x: 815, endPoint y: 282, distance: 95.1
click at [815, 282] on textarea "Hi {first_name|there}, I’m [PERSON_NAME] from Tellwell Publishing. Here's a qui…" at bounding box center [842, 334] width 302 height 134
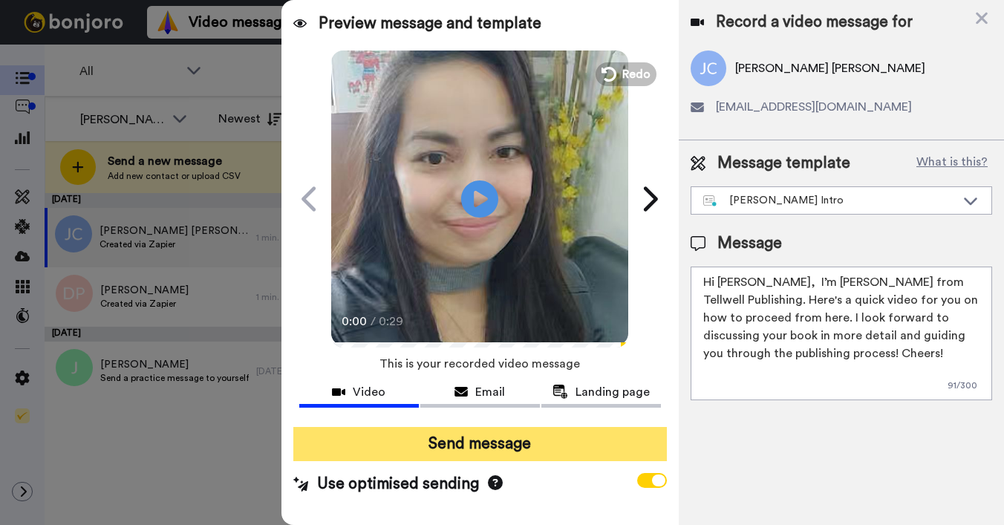
type textarea "Hi Jo, I’m Joe from Tellwell Publishing. Here's a quick video for you on how to…"
click at [510, 442] on button "Send message" at bounding box center [480, 444] width 374 height 34
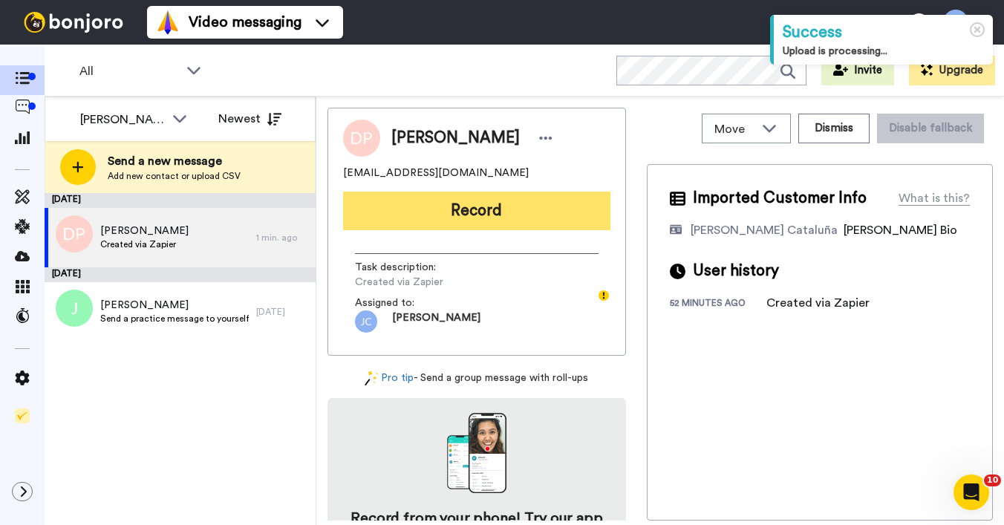
click at [569, 209] on button "Record" at bounding box center [476, 211] width 267 height 39
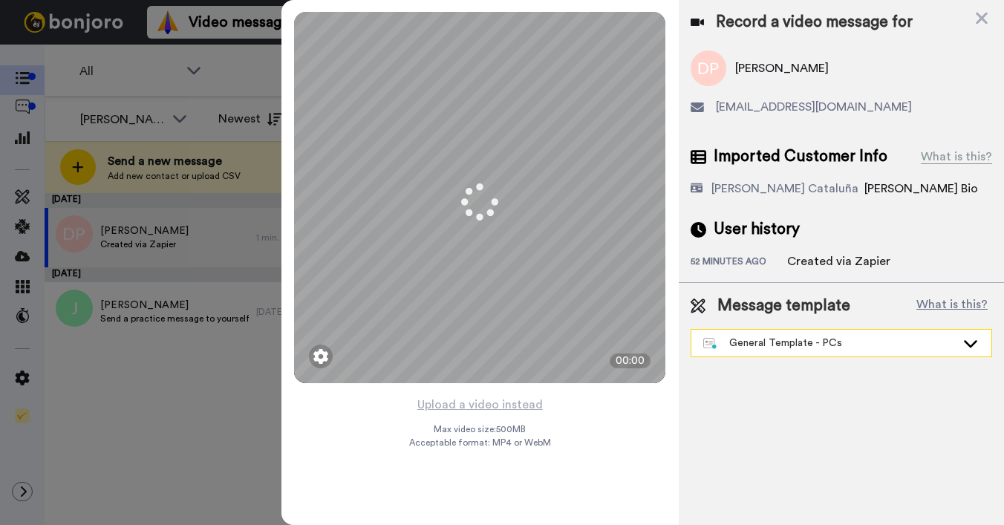
click at [754, 347] on div "General Template - PCs" at bounding box center [829, 343] width 253 height 15
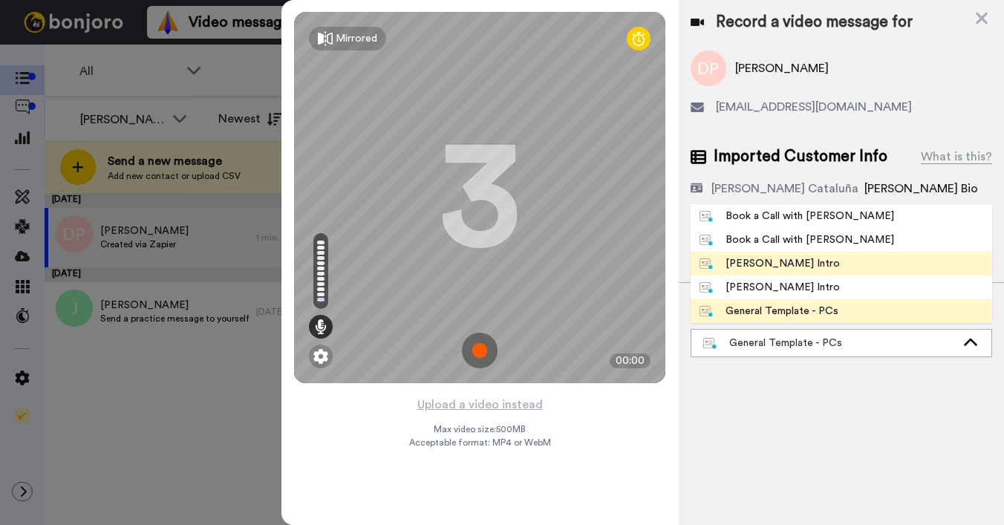
click at [771, 262] on div "Josephine Bonjoro Intro" at bounding box center [770, 263] width 140 height 15
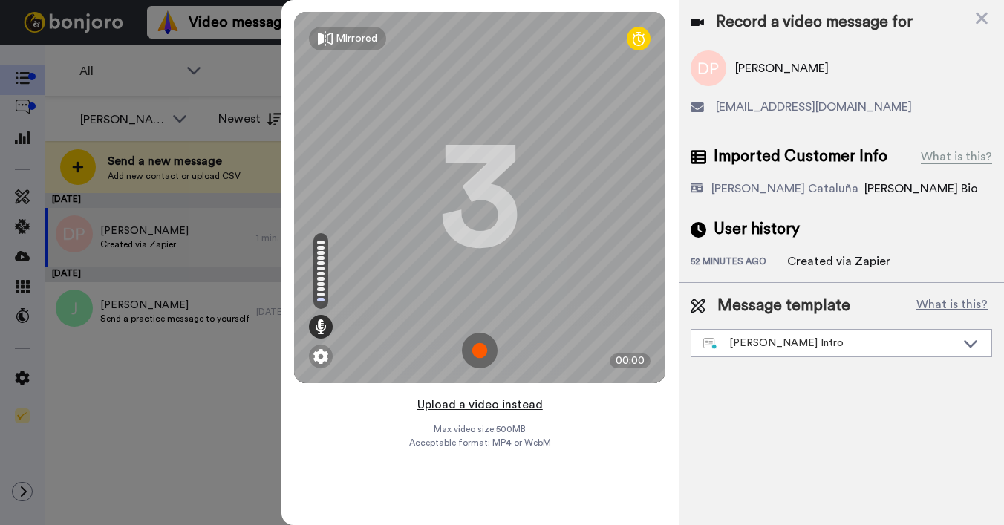
click at [489, 403] on button "Upload a video instead" at bounding box center [480, 404] width 134 height 19
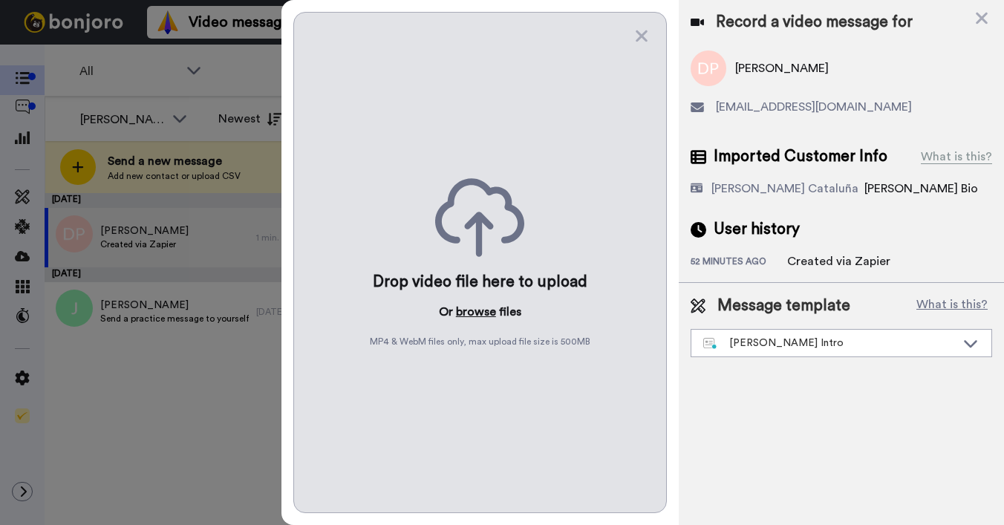
click at [465, 309] on button "browse" at bounding box center [476, 312] width 40 height 18
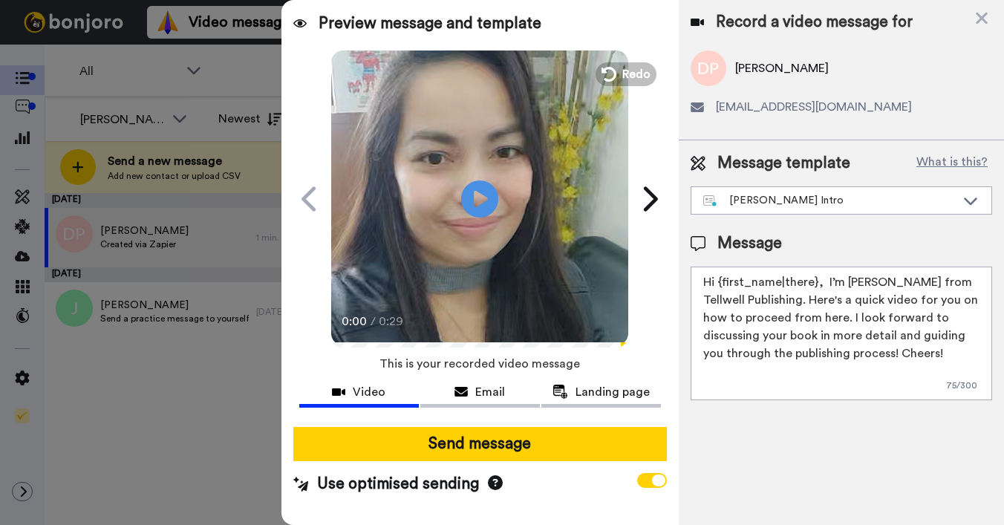
drag, startPoint x: 718, startPoint y: 281, endPoint x: 814, endPoint y: 277, distance: 95.9
click at [814, 277] on textarea "Hi {first_name|there}, I’m Joe from Tellwell Publishing. Here's a quick video f…" at bounding box center [842, 334] width 302 height 134
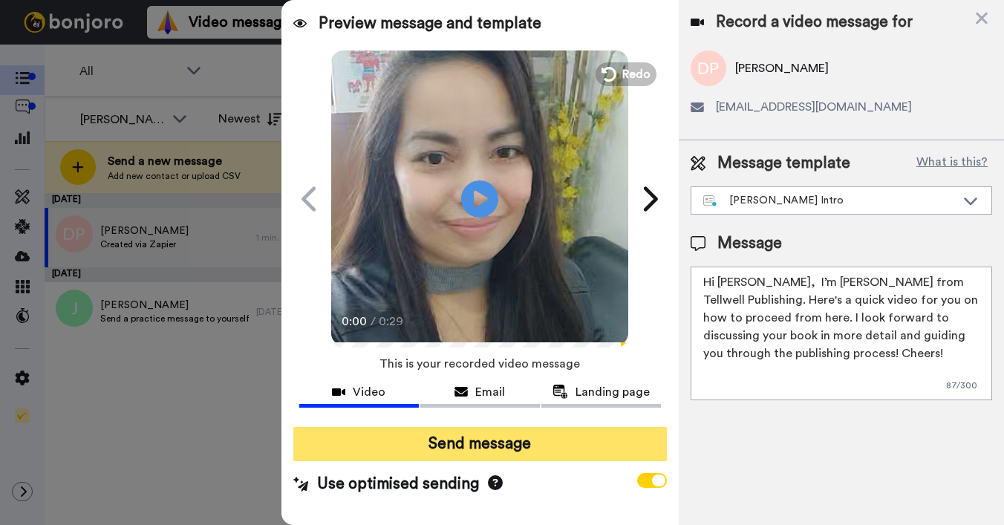
type textarea "Hi Davina, I’m Joe from Tellwell Publishing. Here's a quick video for you on ho…"
click at [555, 433] on button "Send message" at bounding box center [480, 444] width 374 height 34
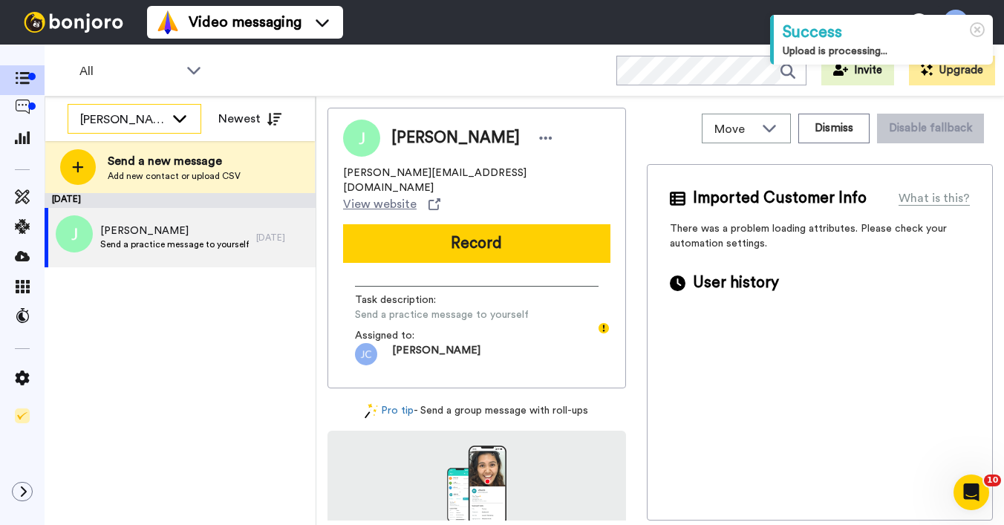
click at [127, 117] on div "[PERSON_NAME] Cataluña" at bounding box center [122, 120] width 85 height 18
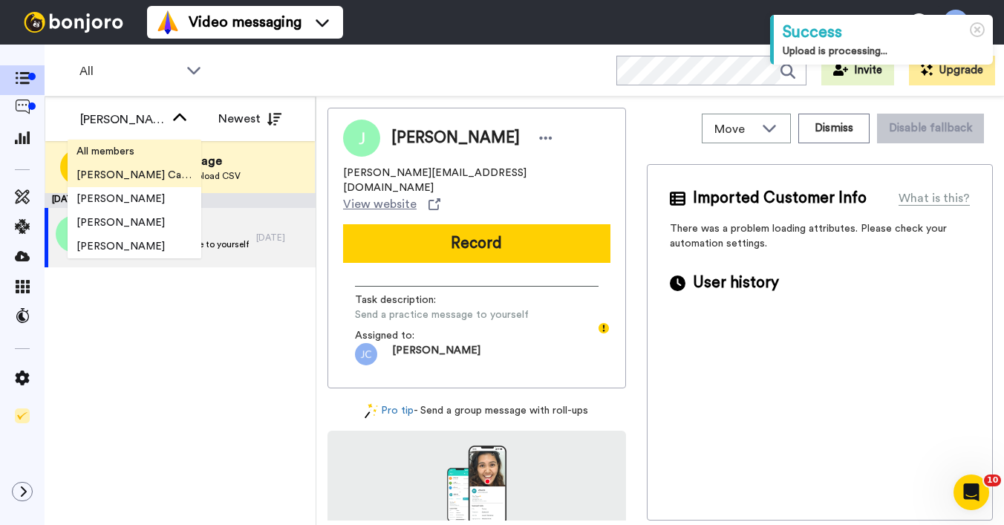
click at [126, 154] on span "All members" at bounding box center [106, 151] width 76 height 15
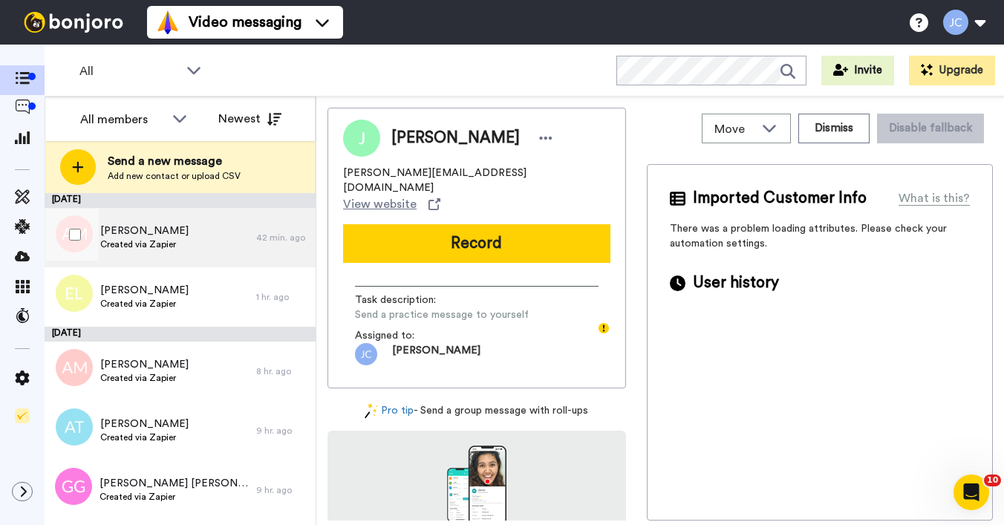
click at [163, 233] on span "[PERSON_NAME]" at bounding box center [144, 231] width 88 height 15
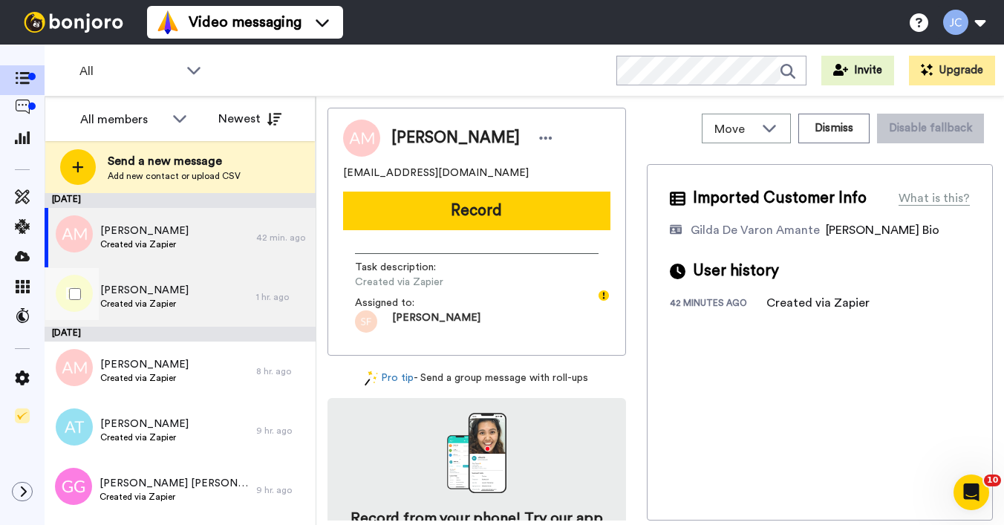
click at [143, 295] on span "[PERSON_NAME]" at bounding box center [144, 290] width 88 height 15
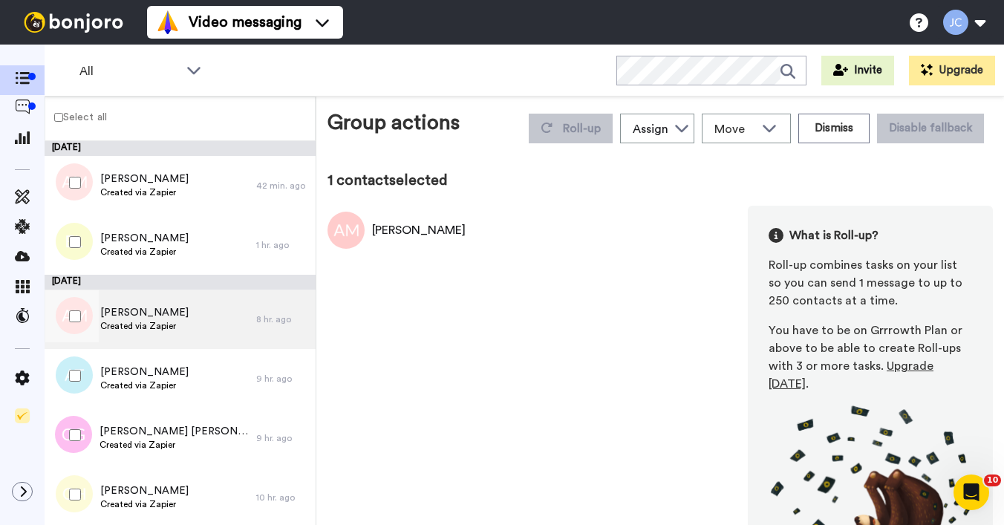
click at [128, 328] on span "Created via Zapier" at bounding box center [144, 326] width 88 height 12
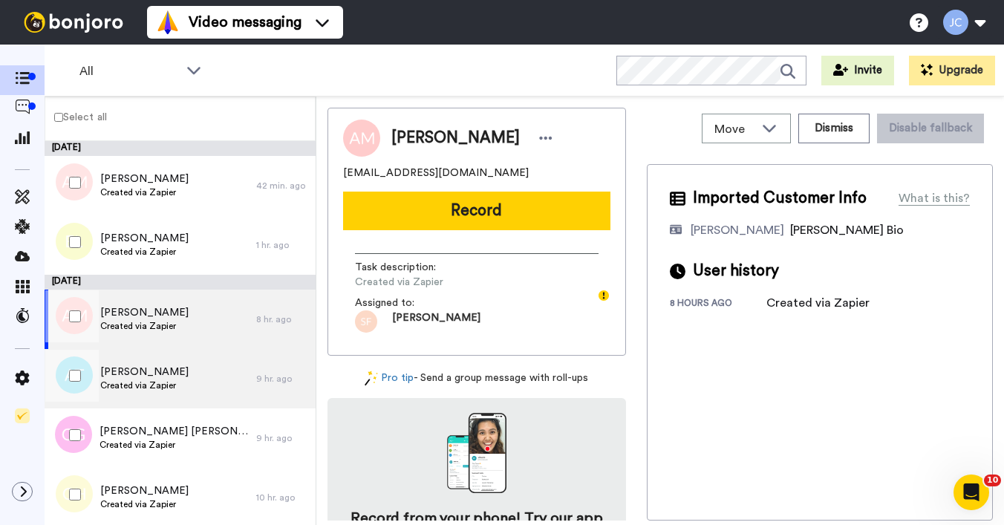
click at [131, 377] on span "[PERSON_NAME]" at bounding box center [144, 372] width 88 height 15
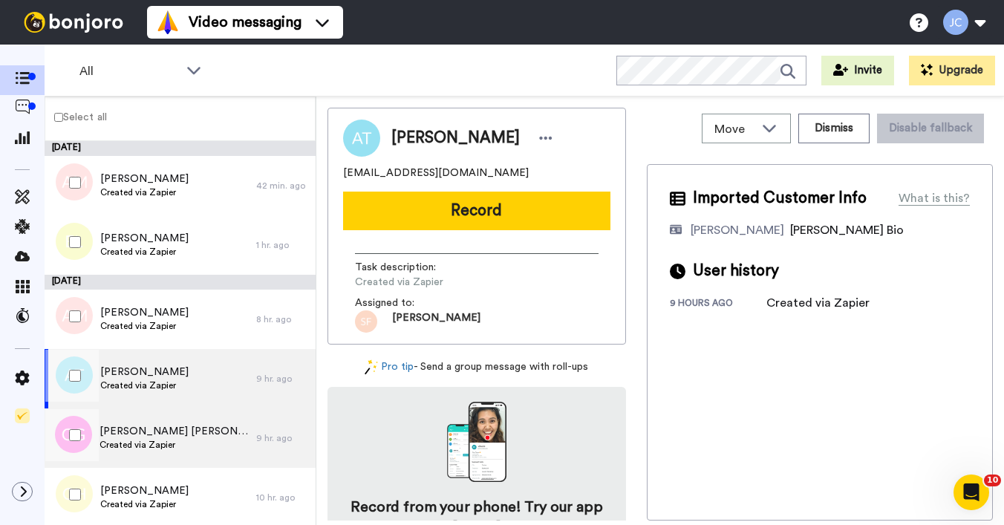
click at [134, 444] on span "Created via Zapier" at bounding box center [174, 445] width 149 height 12
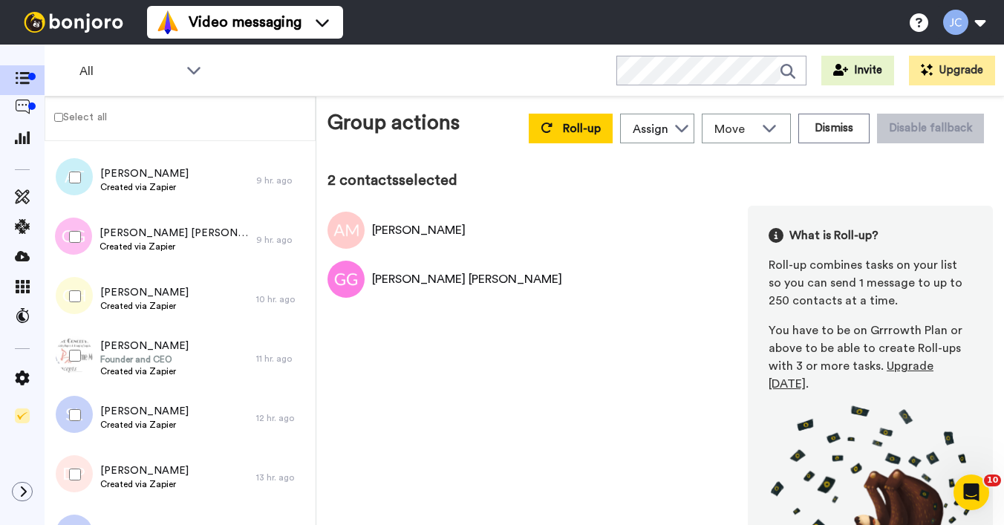
scroll to position [201, 0]
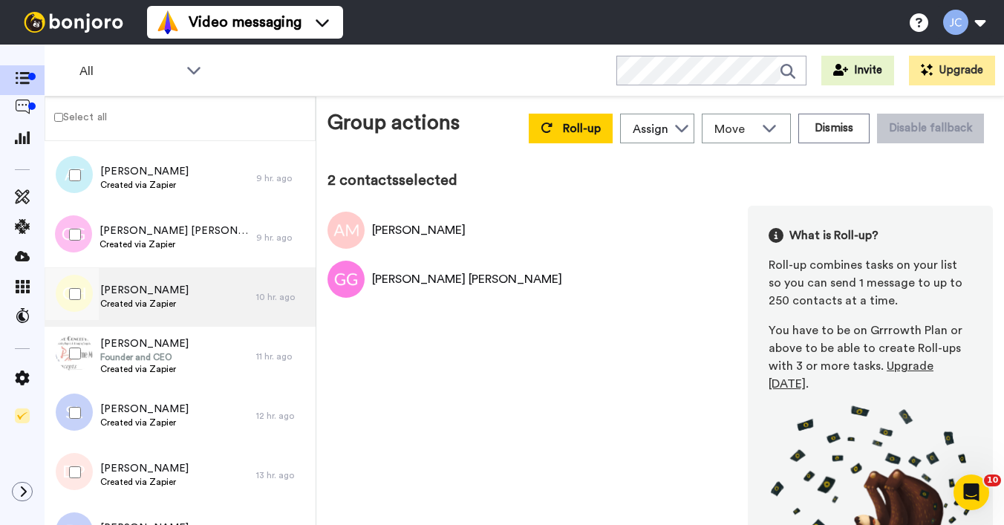
click at [158, 303] on span "Created via Zapier" at bounding box center [144, 304] width 88 height 12
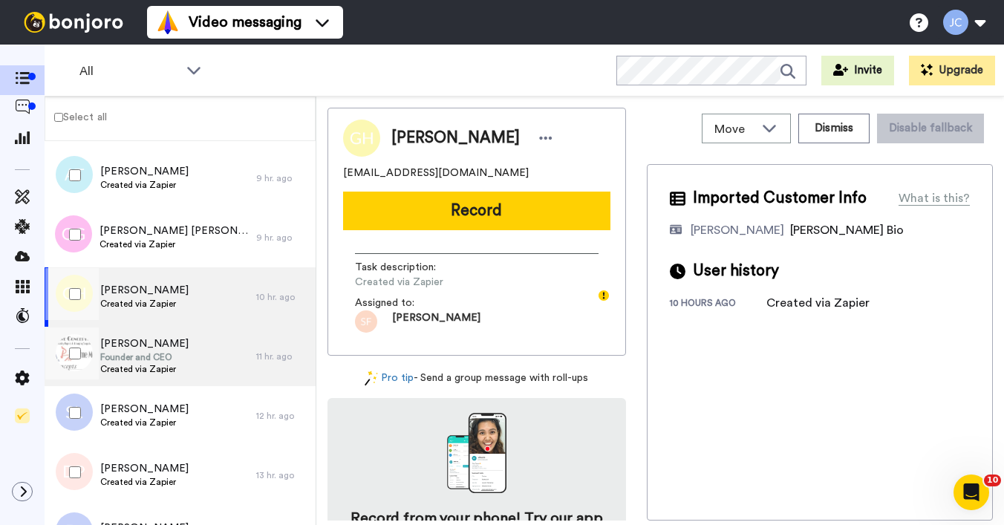
click at [145, 356] on span "Founder and CEO" at bounding box center [144, 357] width 88 height 12
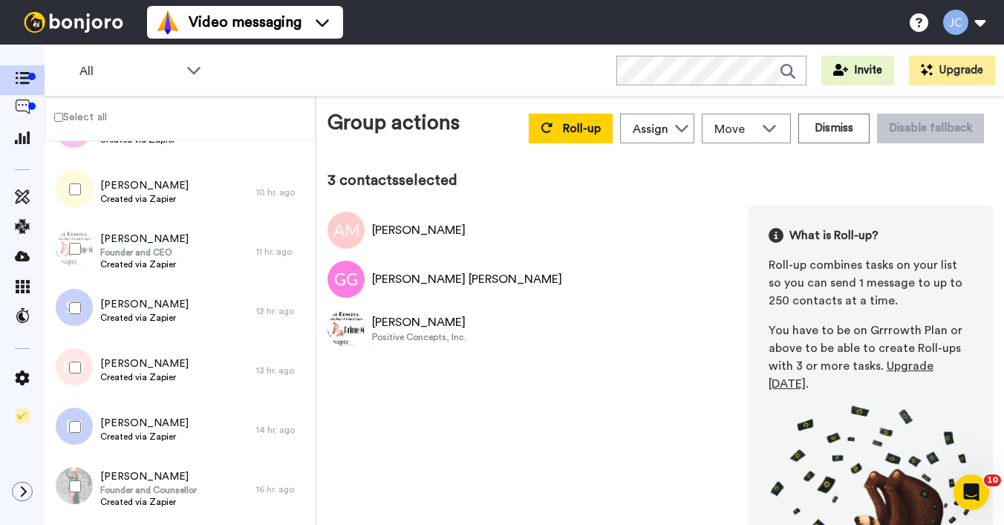
scroll to position [365, 0]
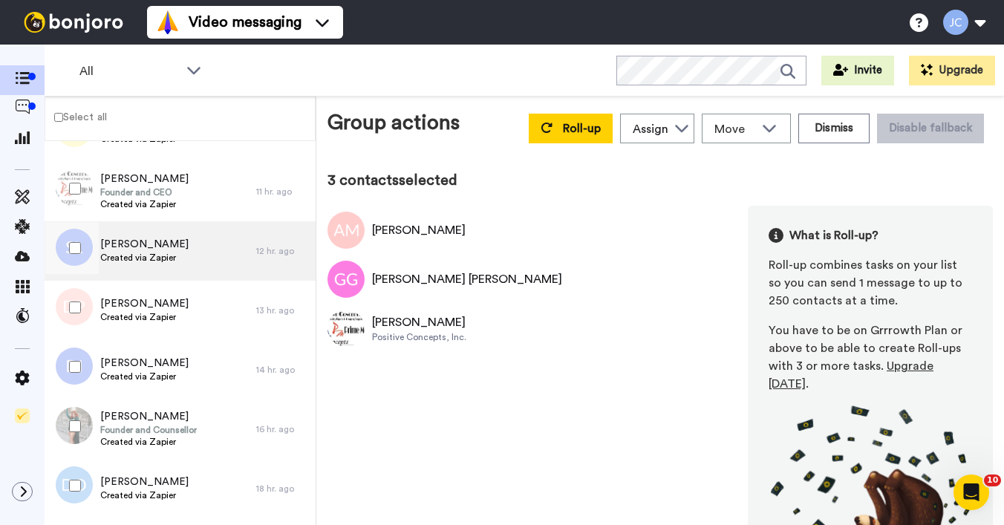
click at [137, 247] on span "[PERSON_NAME]" at bounding box center [144, 244] width 88 height 15
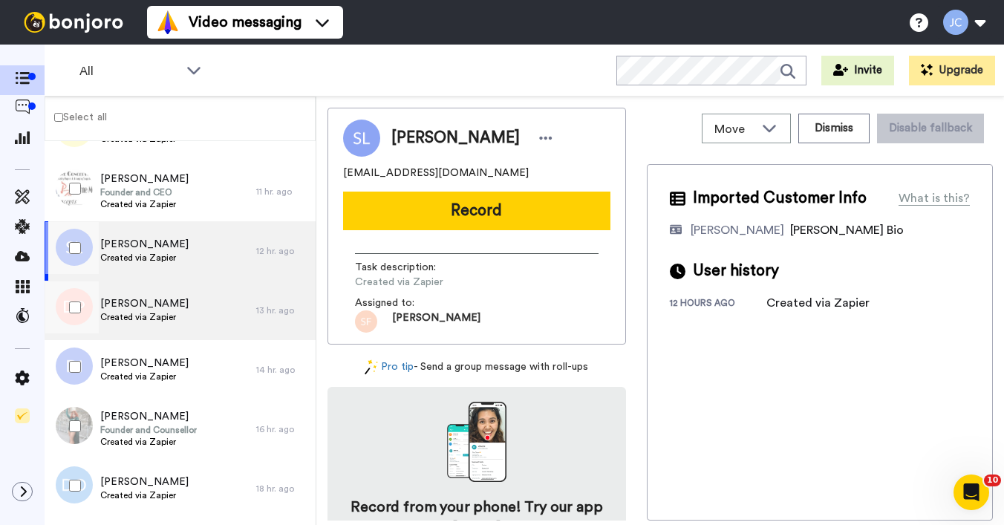
click at [135, 322] on span "Created via Zapier" at bounding box center [144, 317] width 88 height 12
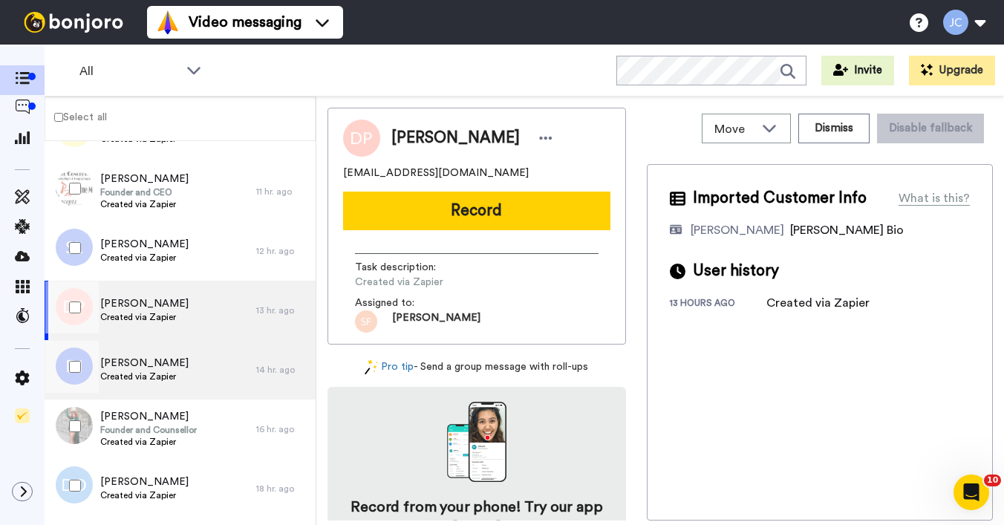
click at [123, 370] on span "[PERSON_NAME]" at bounding box center [144, 363] width 88 height 15
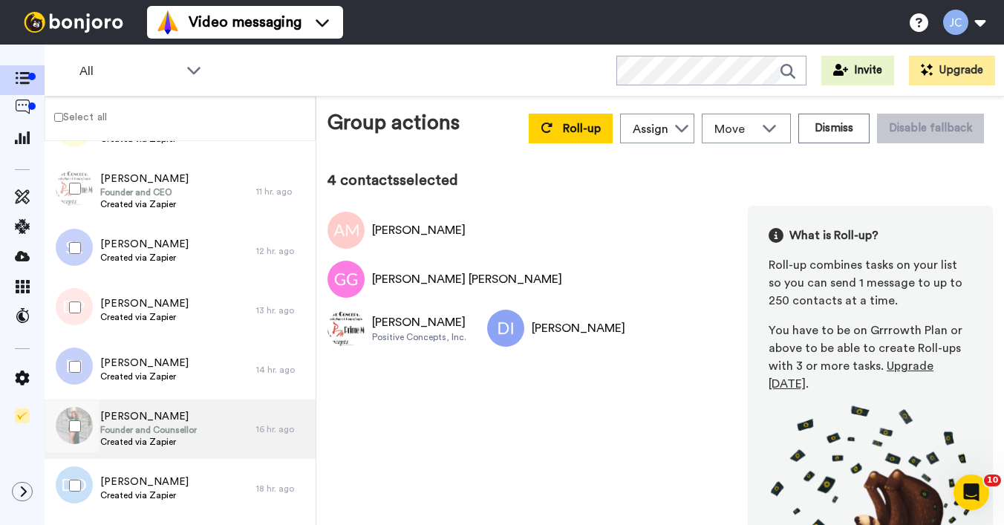
click at [124, 426] on span "Founder and Counsellor" at bounding box center [148, 430] width 97 height 12
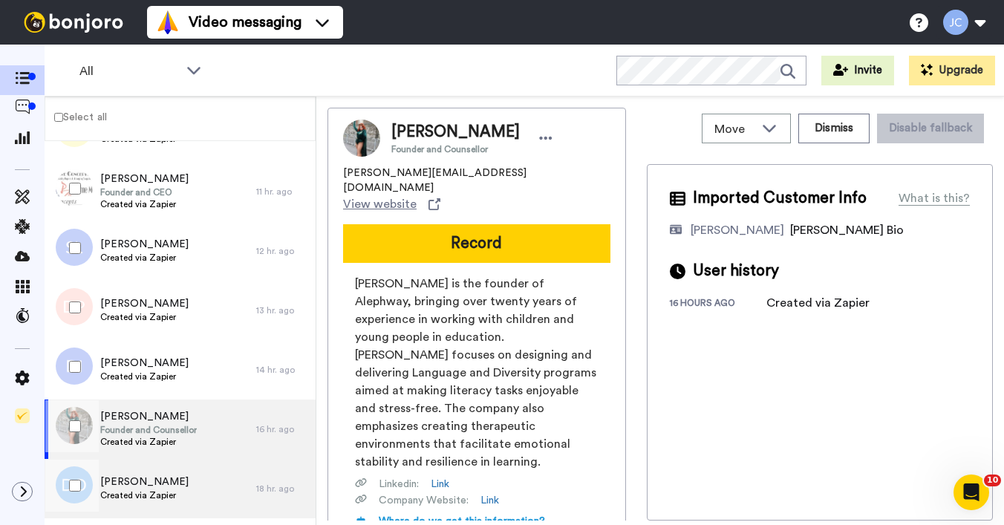
click at [123, 475] on span "[PERSON_NAME]" at bounding box center [144, 482] width 88 height 15
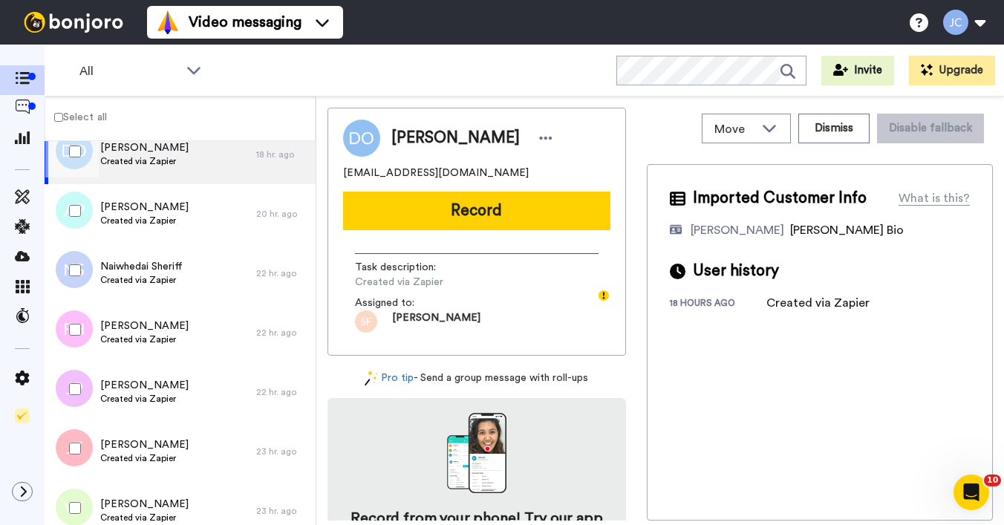
scroll to position [676, 0]
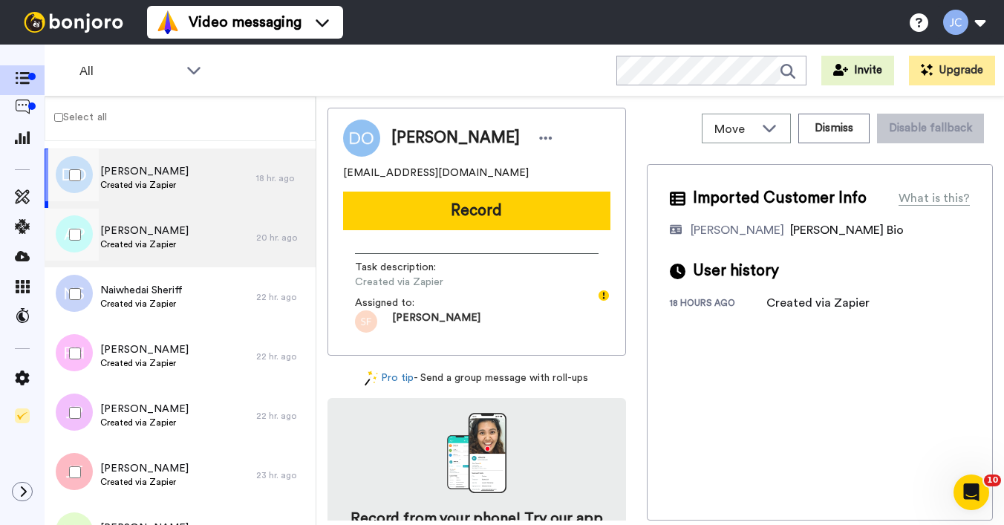
click at [171, 246] on span "Created via Zapier" at bounding box center [144, 244] width 88 height 12
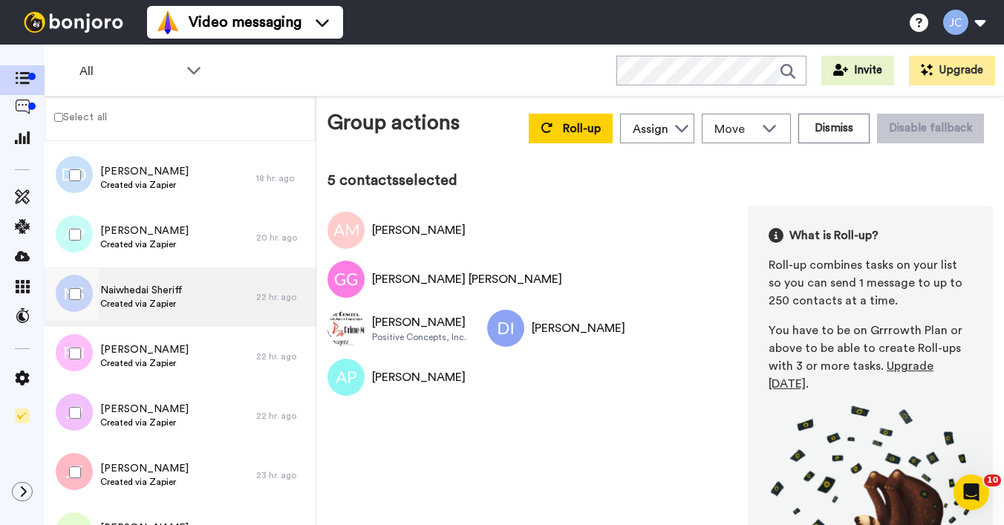
click at [135, 299] on span "Created via Zapier" at bounding box center [141, 304] width 82 height 12
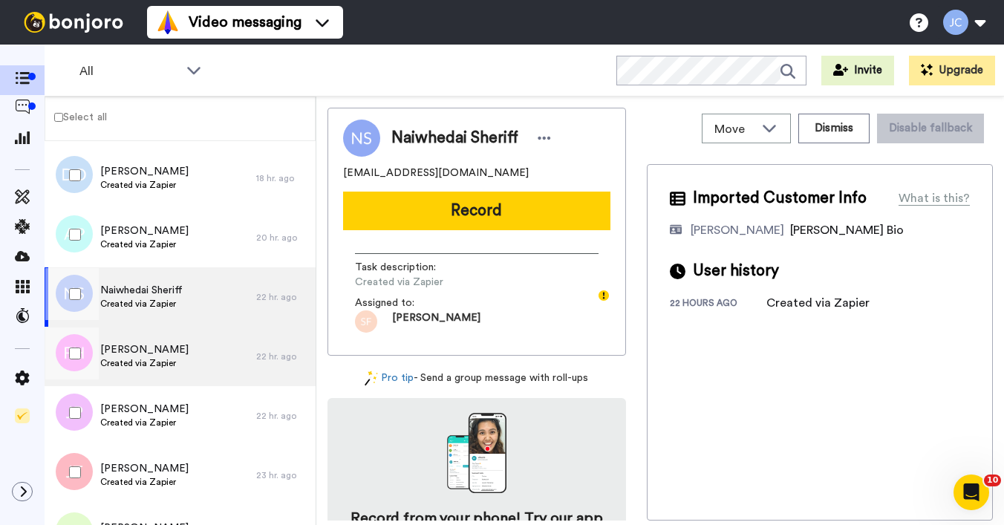
click at [134, 368] on span "Created via Zapier" at bounding box center [144, 363] width 88 height 12
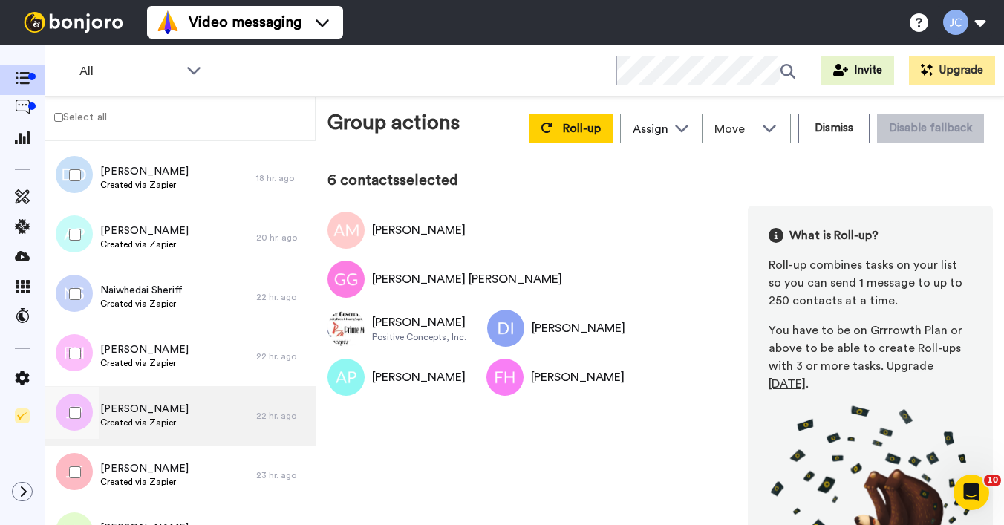
click at [121, 419] on span "Created via Zapier" at bounding box center [144, 423] width 88 height 12
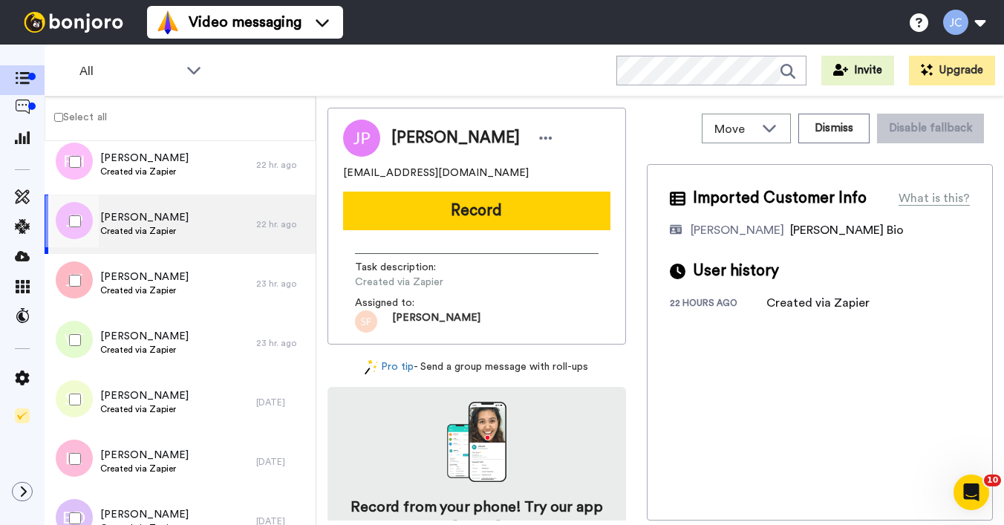
scroll to position [871, 0]
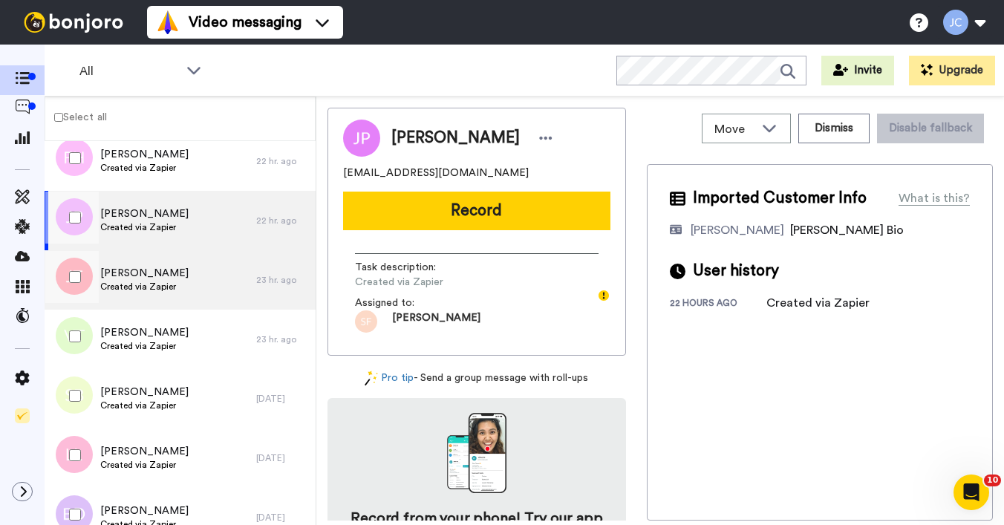
click at [158, 290] on span "Created via Zapier" at bounding box center [144, 287] width 88 height 12
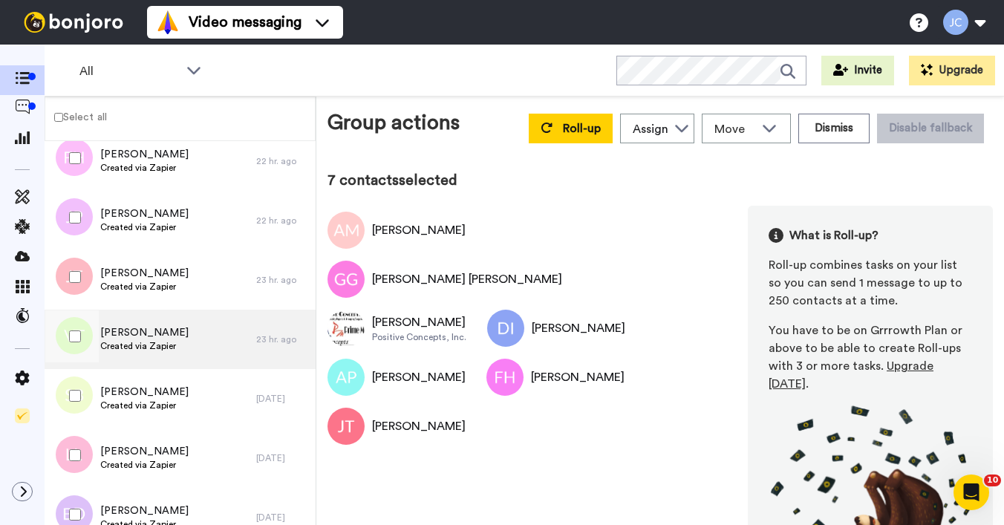
click at [122, 337] on span "[PERSON_NAME]" at bounding box center [144, 332] width 88 height 15
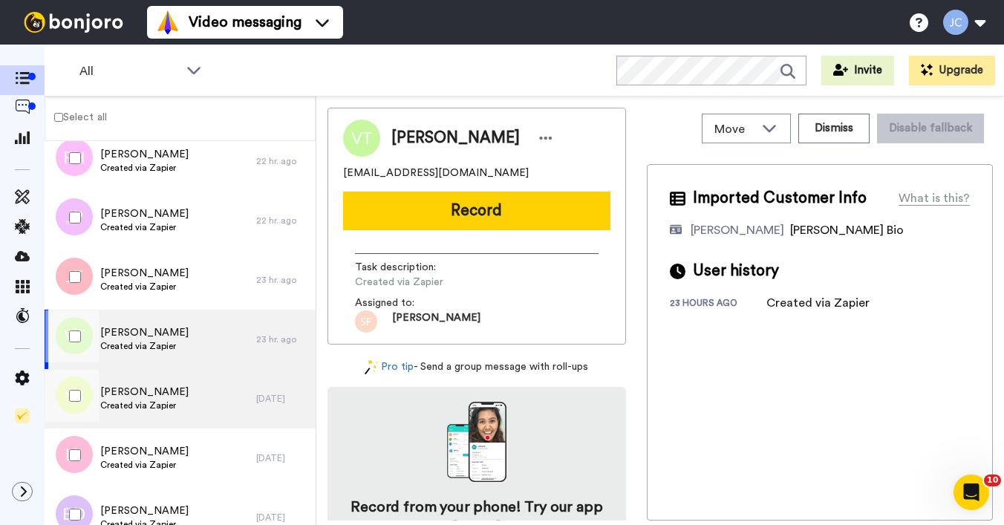
click at [141, 391] on span "[PERSON_NAME]" at bounding box center [144, 392] width 88 height 15
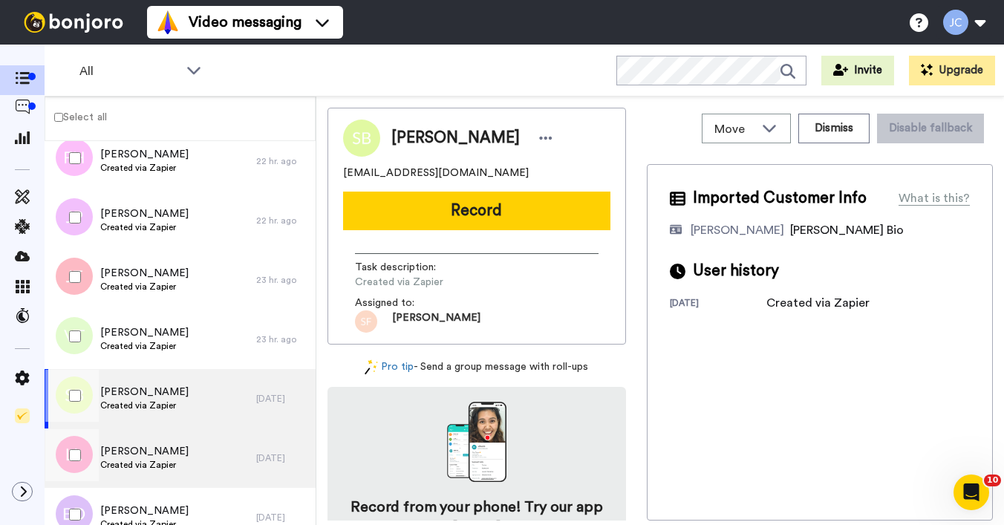
click at [143, 454] on span "[PERSON_NAME]" at bounding box center [144, 451] width 88 height 15
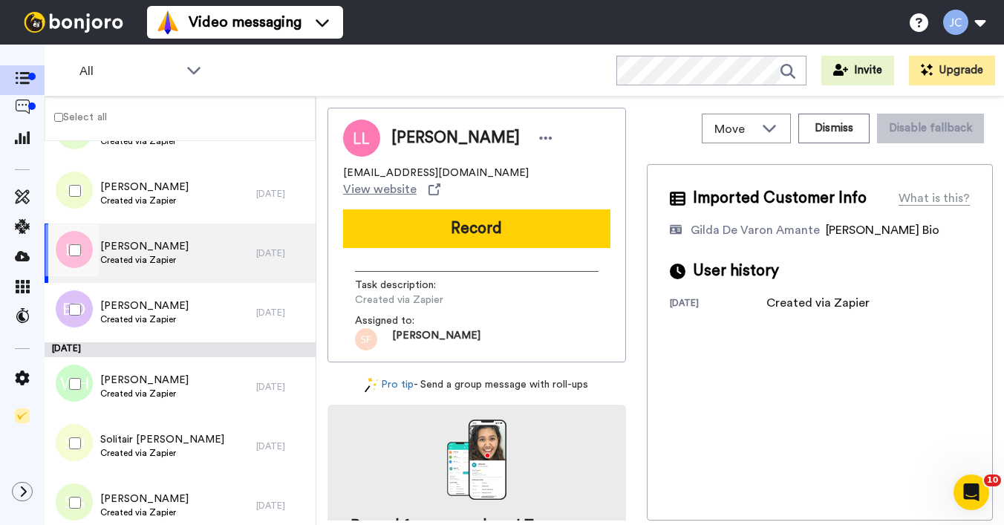
scroll to position [1078, 0]
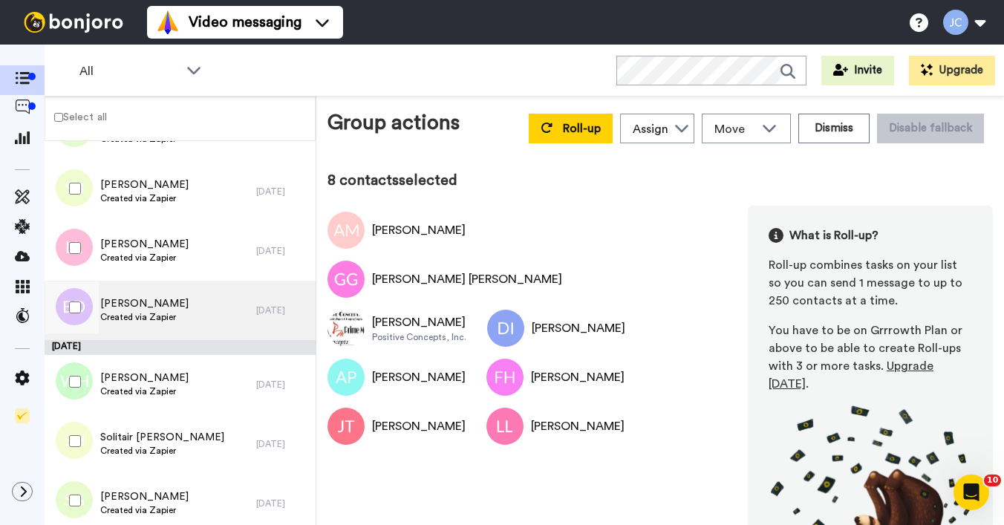
click at [134, 305] on span "[PERSON_NAME]" at bounding box center [144, 303] width 88 height 15
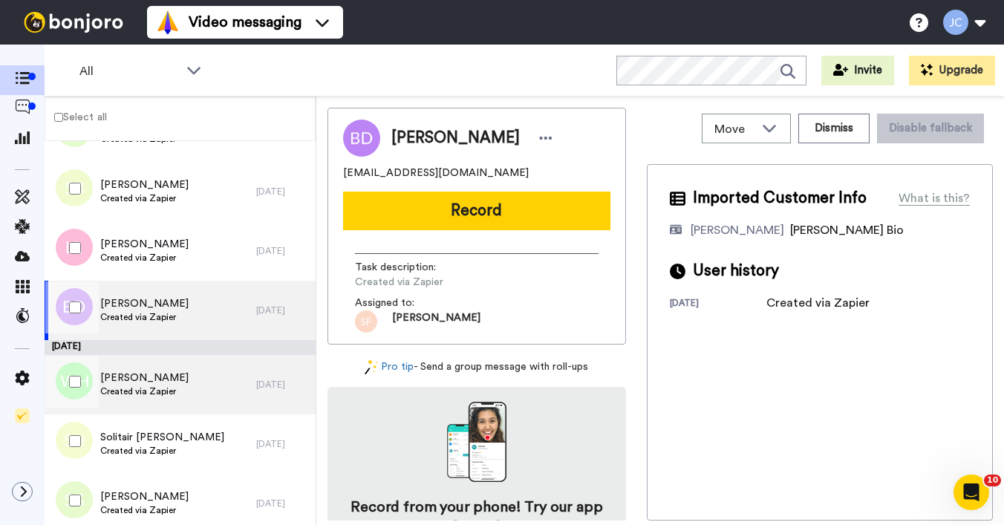
click at [133, 383] on span "[PERSON_NAME]" at bounding box center [144, 378] width 88 height 15
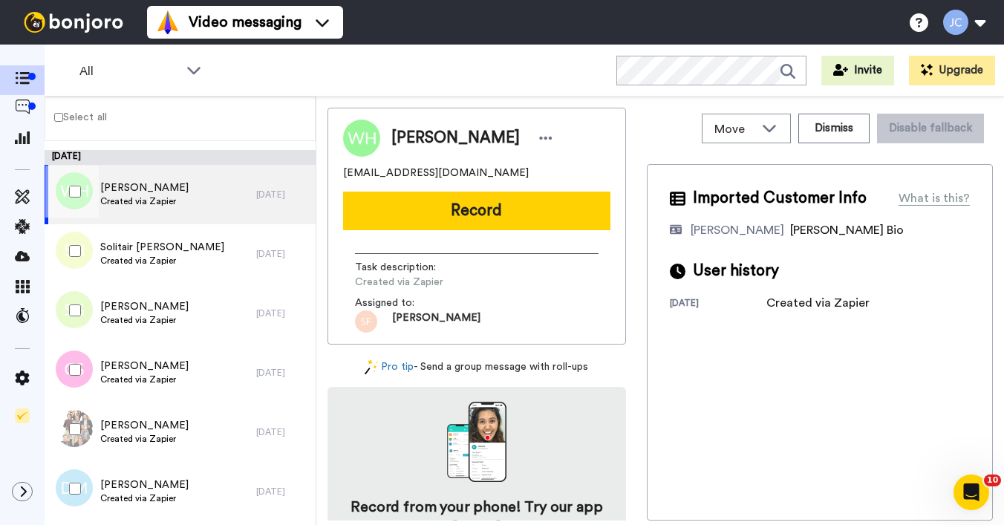
scroll to position [1269, 0]
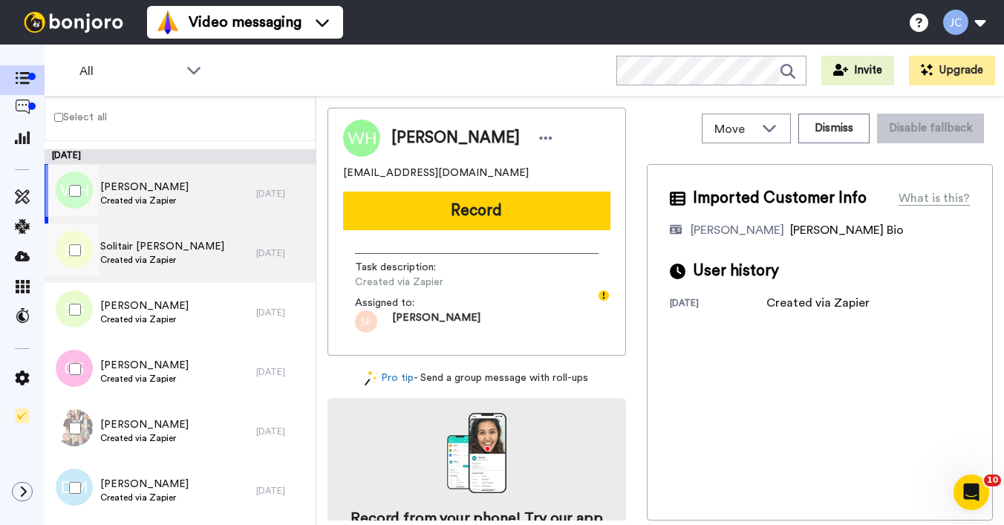
click at [145, 261] on span "Created via Zapier" at bounding box center [162, 260] width 124 height 12
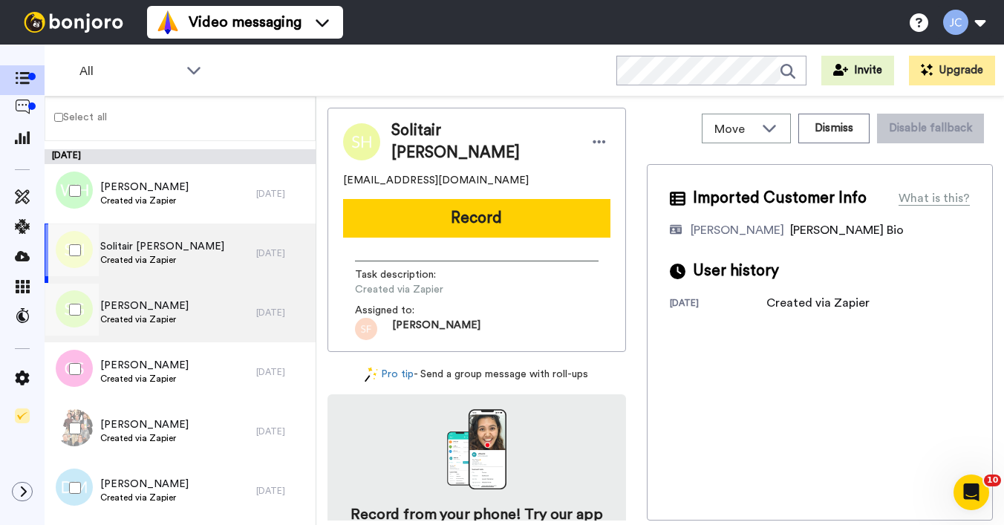
click at [138, 307] on span "[PERSON_NAME]" at bounding box center [144, 306] width 88 height 15
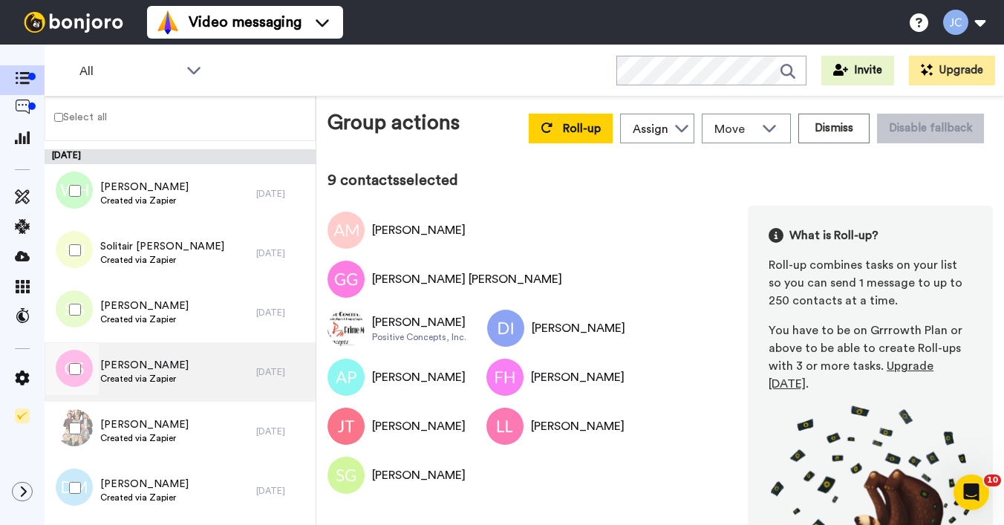
click at [127, 366] on span "[PERSON_NAME]" at bounding box center [144, 365] width 88 height 15
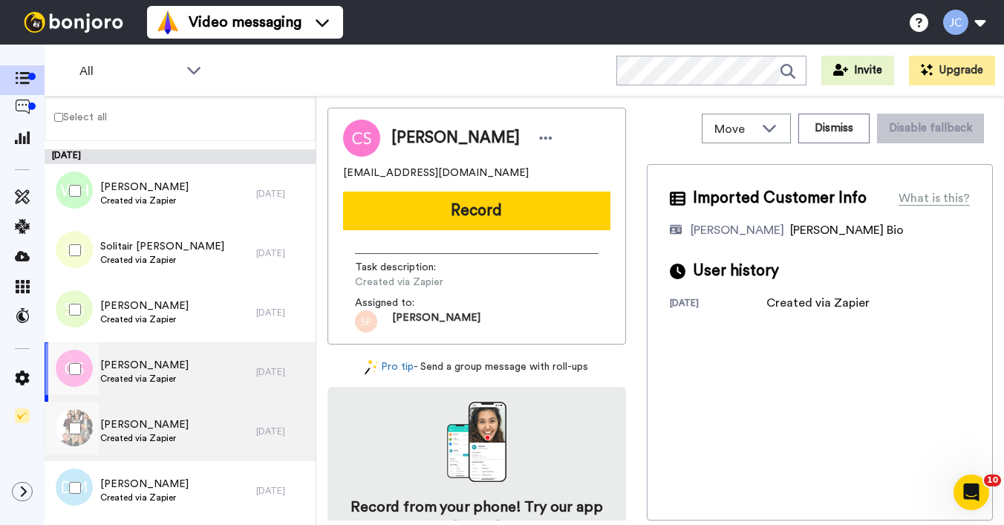
click at [115, 446] on div "[PERSON_NAME] Created via Zapier" at bounding box center [151, 431] width 212 height 59
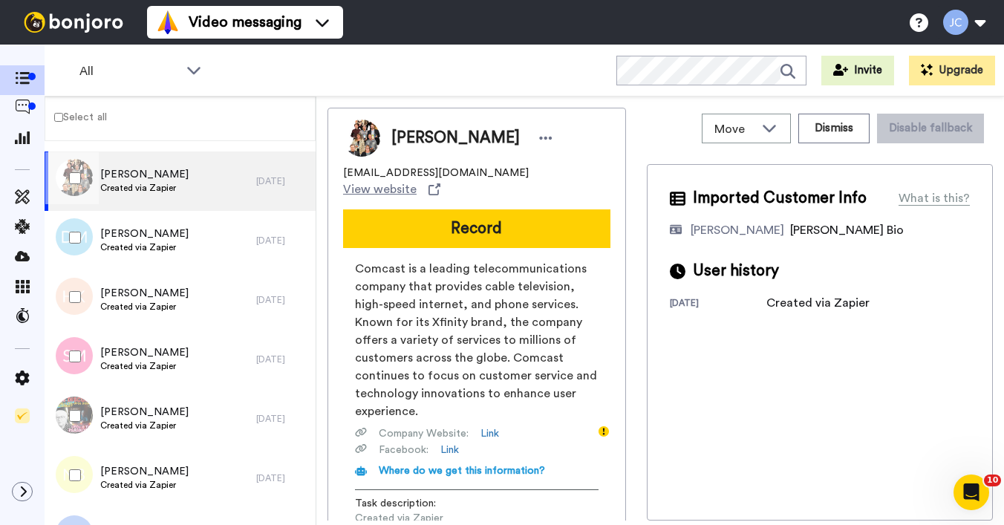
scroll to position [1526, 0]
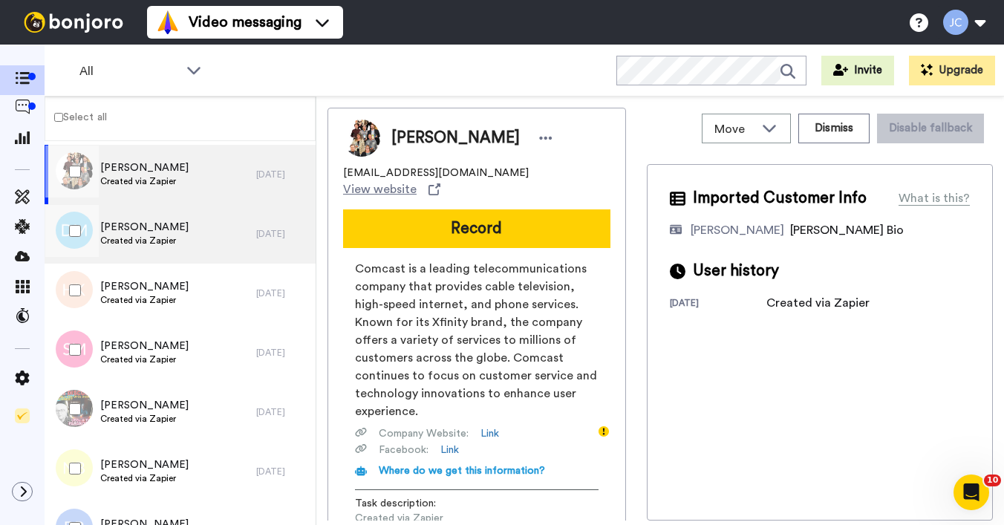
click at [167, 232] on span "[PERSON_NAME]" at bounding box center [144, 227] width 88 height 15
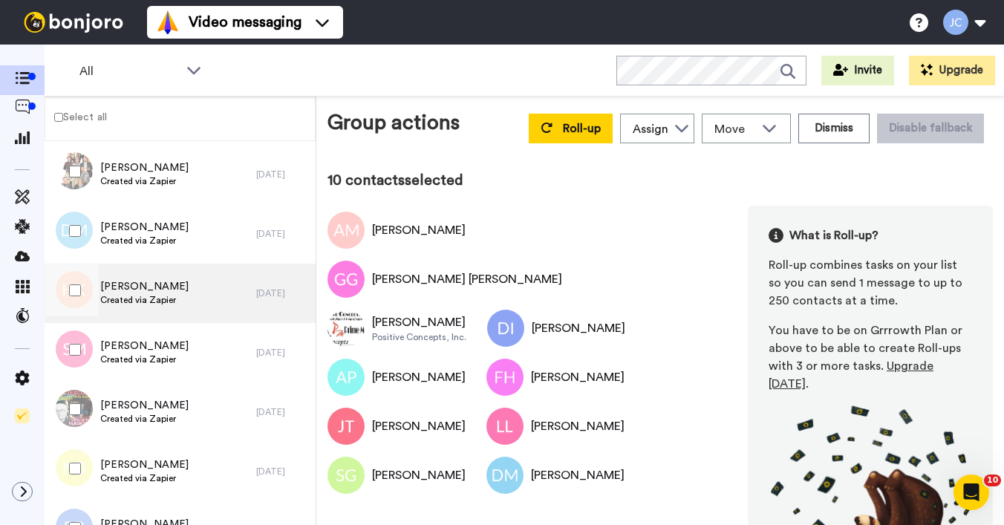
click at [123, 290] on span "[PERSON_NAME]" at bounding box center [144, 286] width 88 height 15
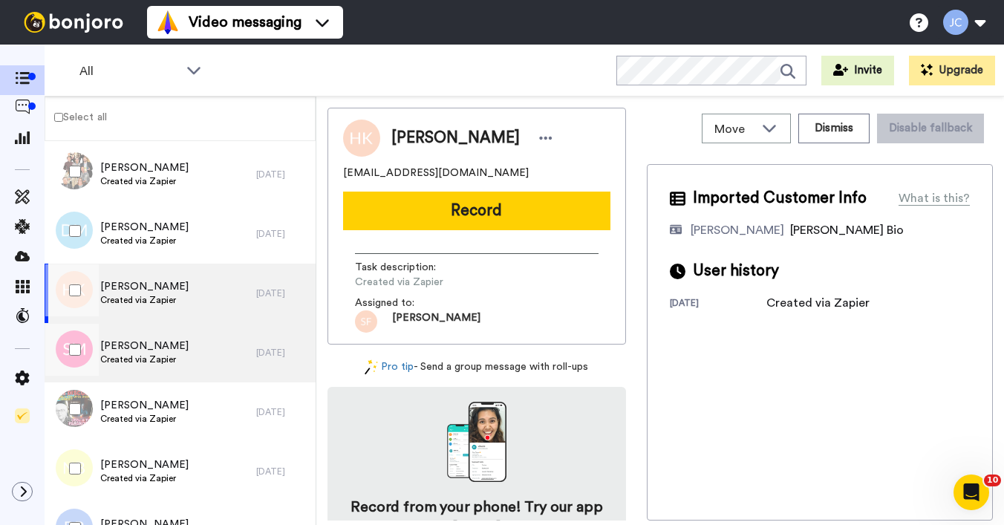
click at [136, 343] on span "[PERSON_NAME]" at bounding box center [144, 346] width 88 height 15
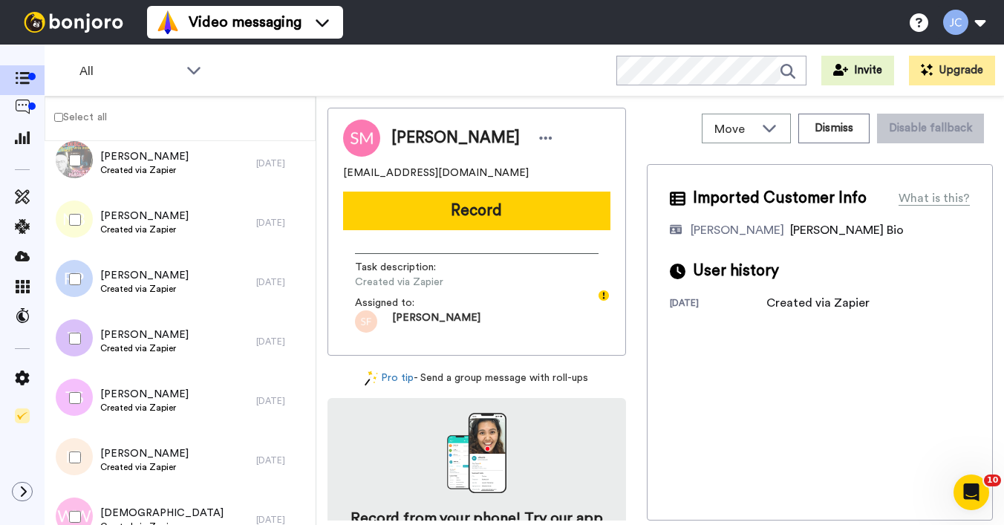
scroll to position [1776, 0]
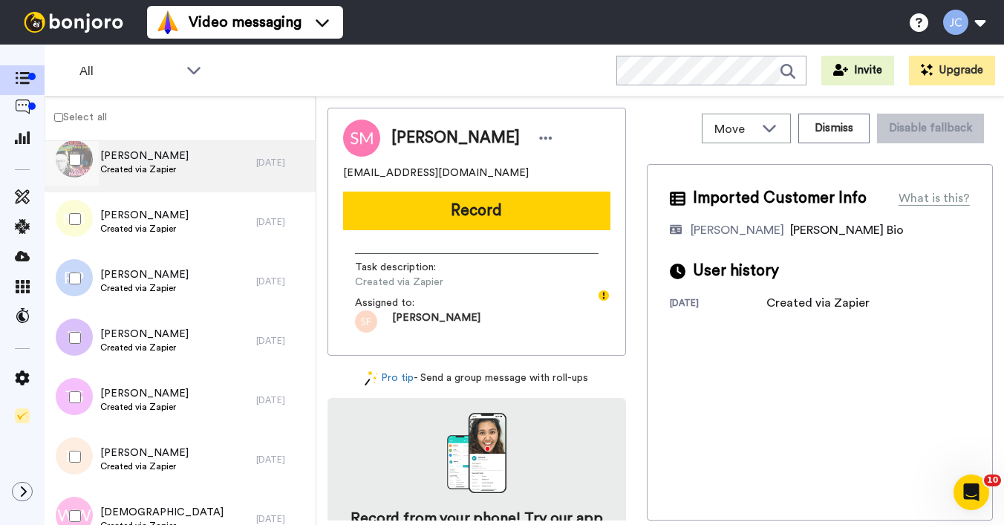
click at [152, 155] on span "[PERSON_NAME]" at bounding box center [144, 156] width 88 height 15
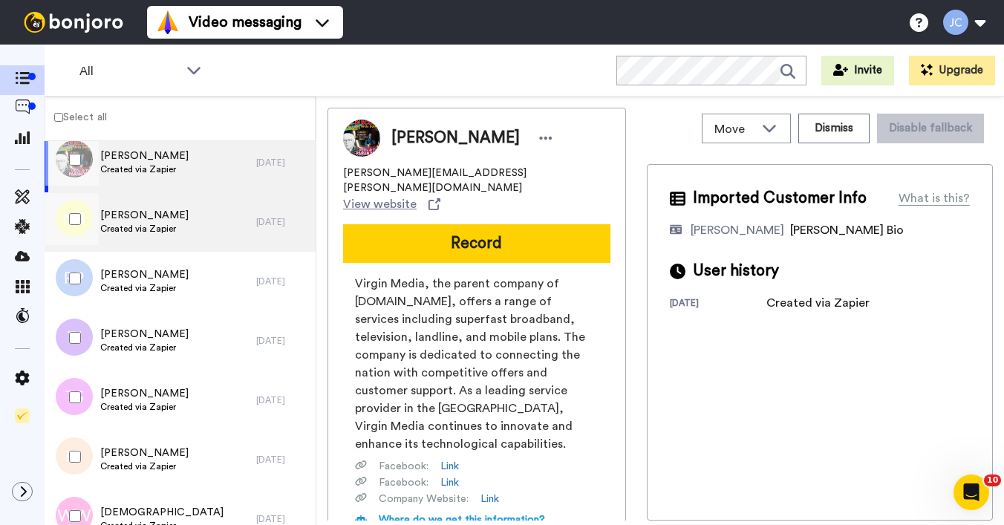
click at [143, 225] on span "Created via Zapier" at bounding box center [144, 229] width 88 height 12
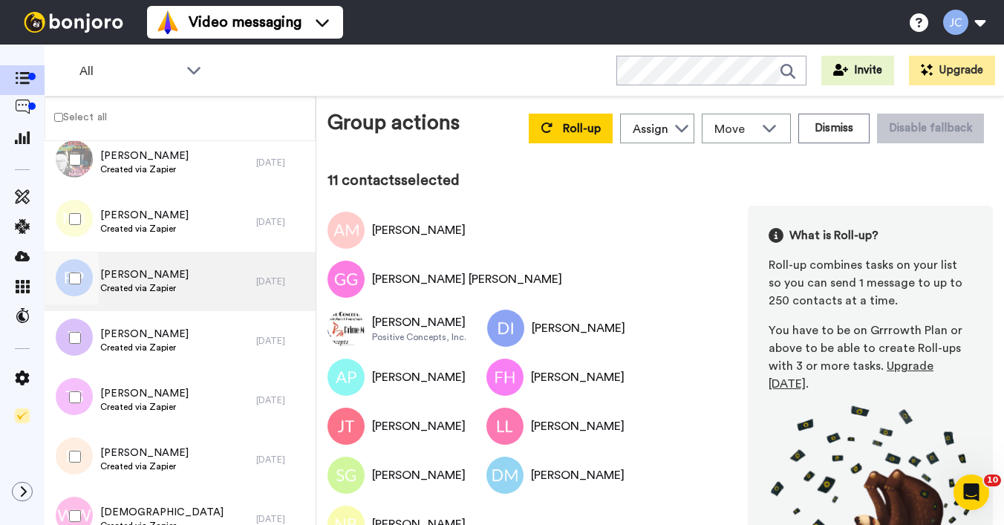
click at [131, 274] on span "[PERSON_NAME]" at bounding box center [144, 274] width 88 height 15
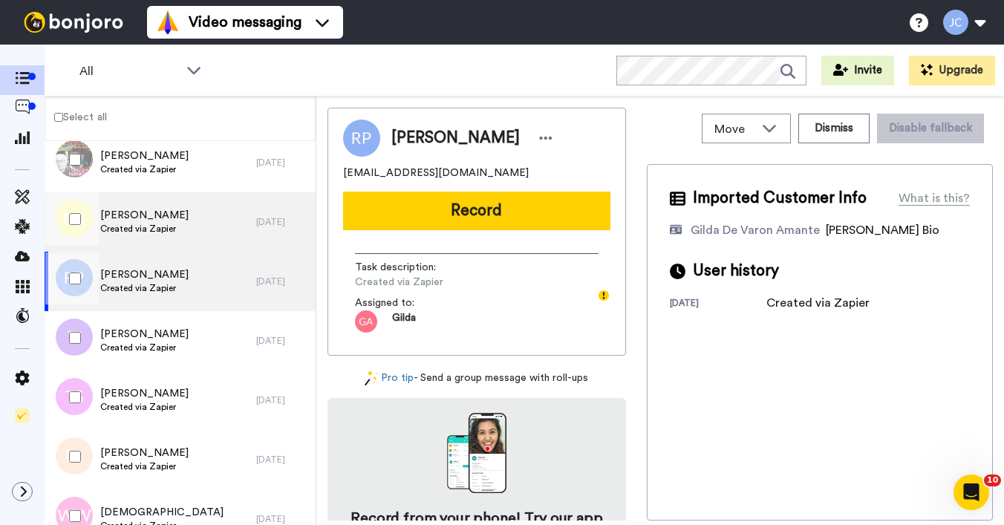
click at [123, 222] on span "[PERSON_NAME]" at bounding box center [144, 215] width 88 height 15
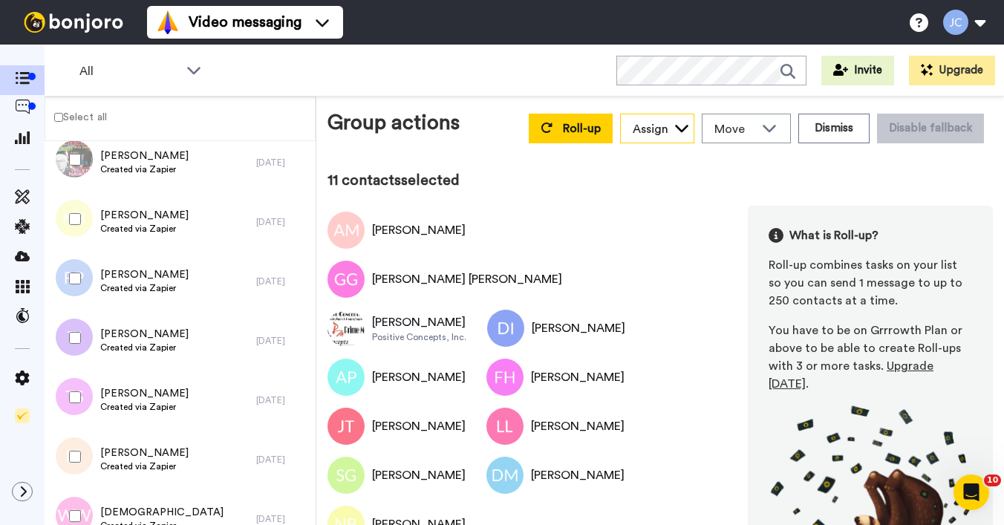
click at [674, 126] on icon at bounding box center [681, 127] width 15 height 15
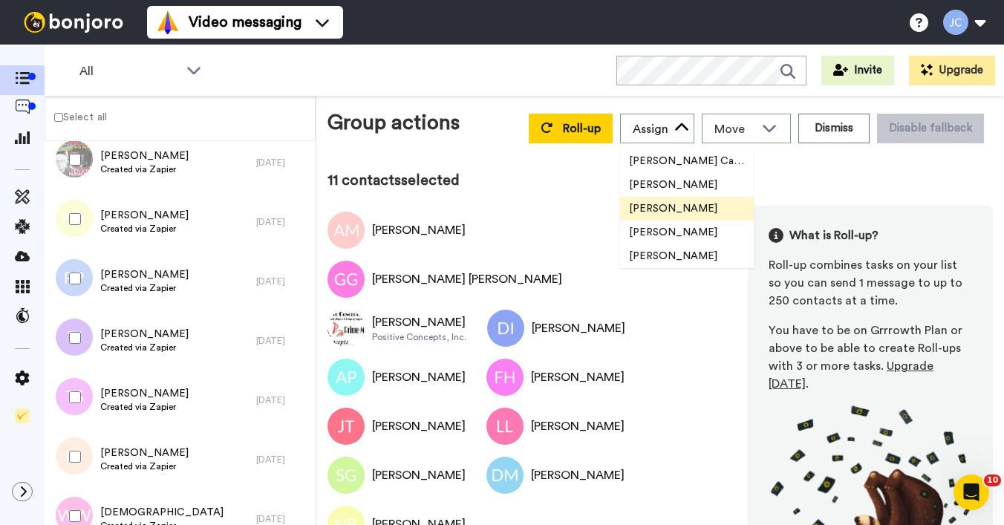
click at [662, 207] on span "[PERSON_NAME]" at bounding box center [673, 208] width 106 height 15
